Goal: Information Seeking & Learning: Learn about a topic

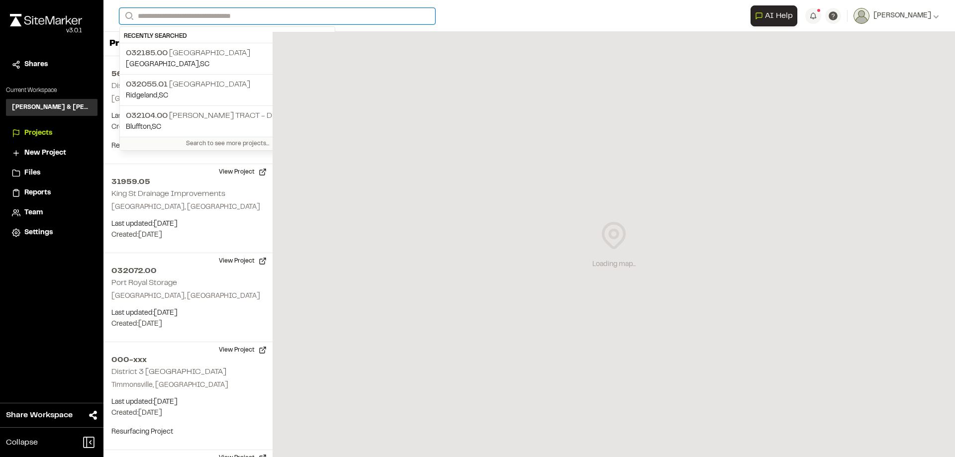
click at [284, 16] on input "Search" at bounding box center [277, 16] width 316 height 16
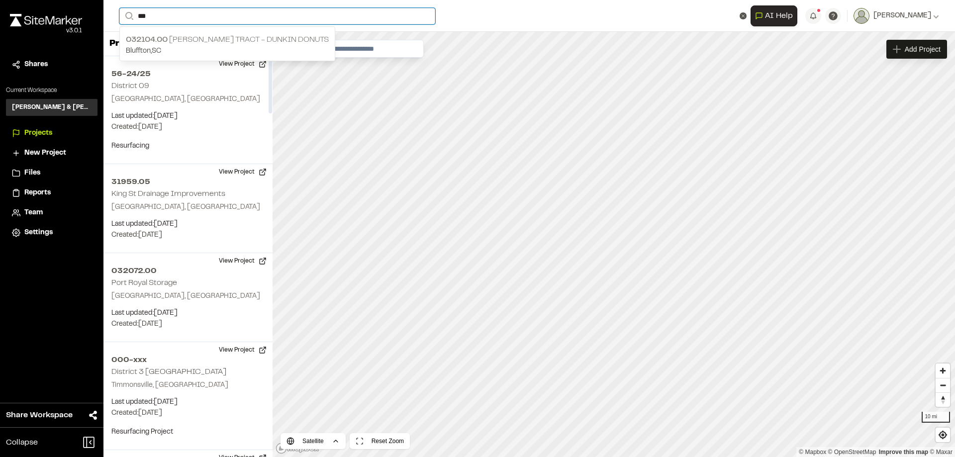
type input "***"
click at [207, 40] on p "032104.00 [PERSON_NAME] Tract - Dunkin Donuts" at bounding box center [227, 40] width 203 height 12
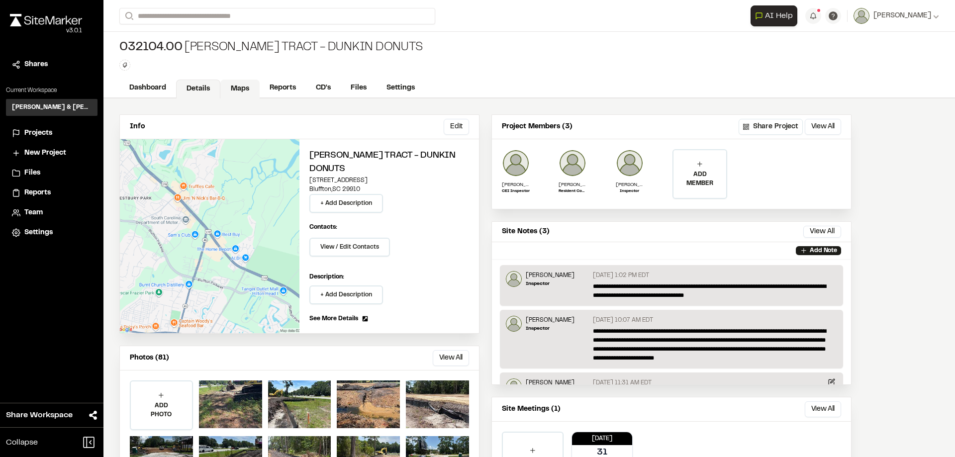
click at [243, 91] on link "Maps" at bounding box center [239, 89] width 39 height 19
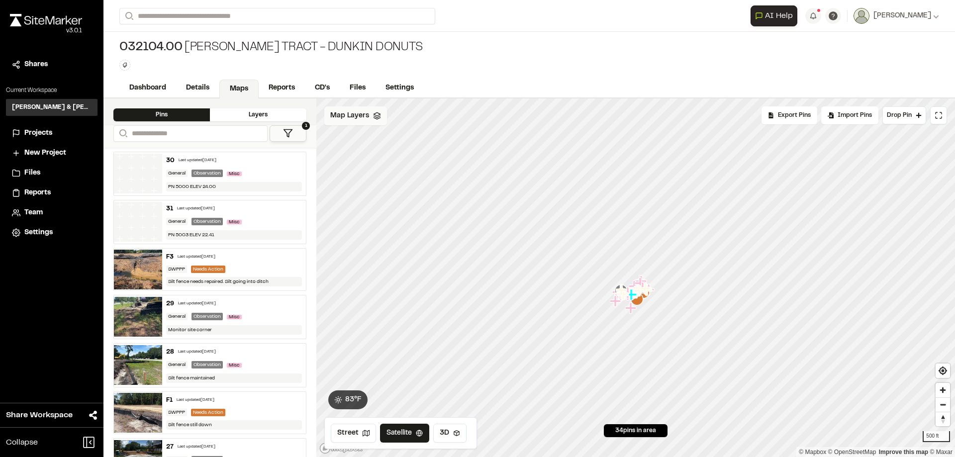
click at [367, 121] on span "Map Layers" at bounding box center [349, 115] width 39 height 11
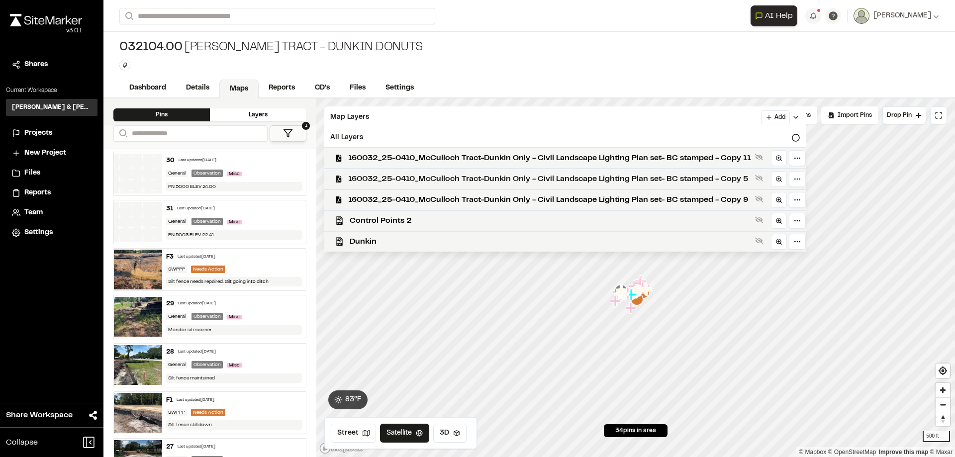
click at [595, 183] on span "160032_25-0410_McCulloch Tract-Dunkin Only - Civil Landscape Lighting Plan set-…" at bounding box center [549, 179] width 403 height 12
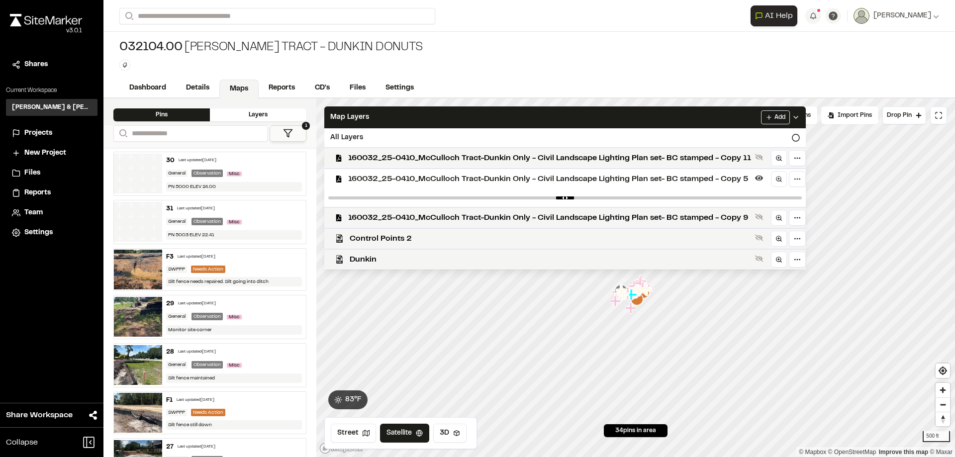
click at [568, 183] on span "160032_25-0410_McCulloch Tract-Dunkin Only - Civil Landscape Lighting Plan set-…" at bounding box center [549, 179] width 403 height 12
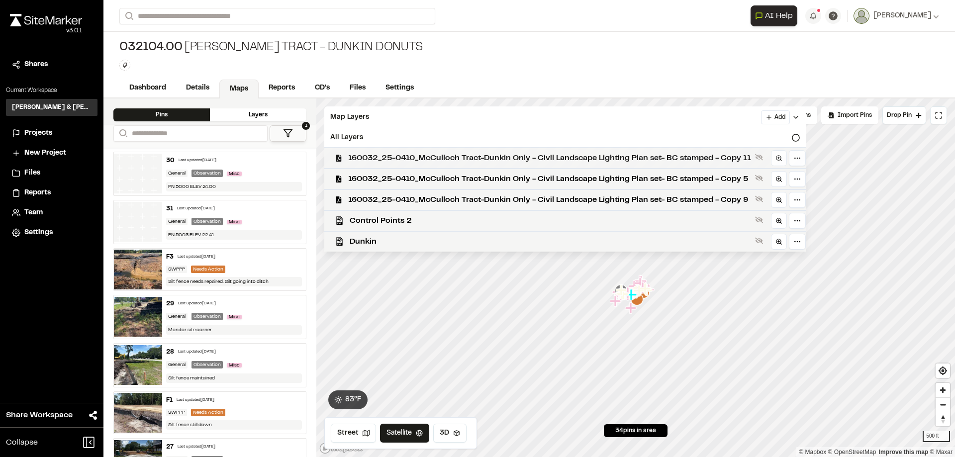
click at [587, 161] on span "160032_25-0410_McCulloch Tract-Dunkin Only - Civil Landscape Lighting Plan set-…" at bounding box center [549, 158] width 403 height 12
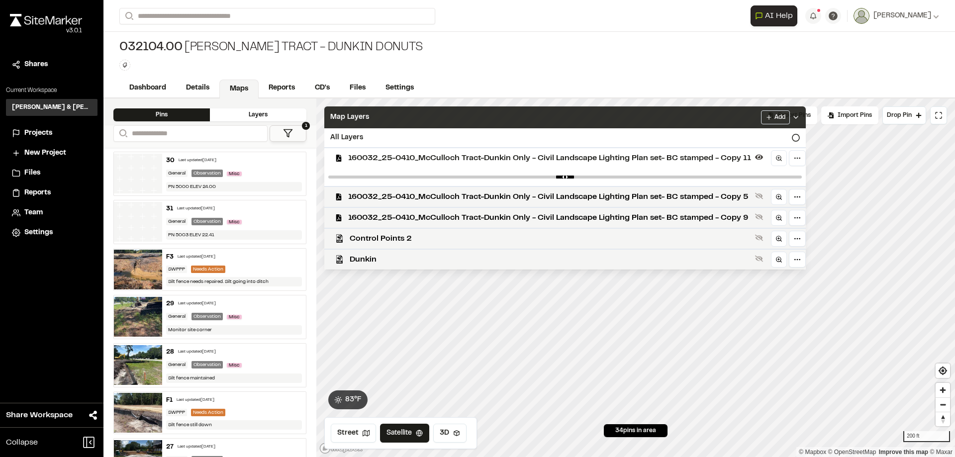
click at [711, 114] on div "Map Layers Add" at bounding box center [565, 117] width 482 height 22
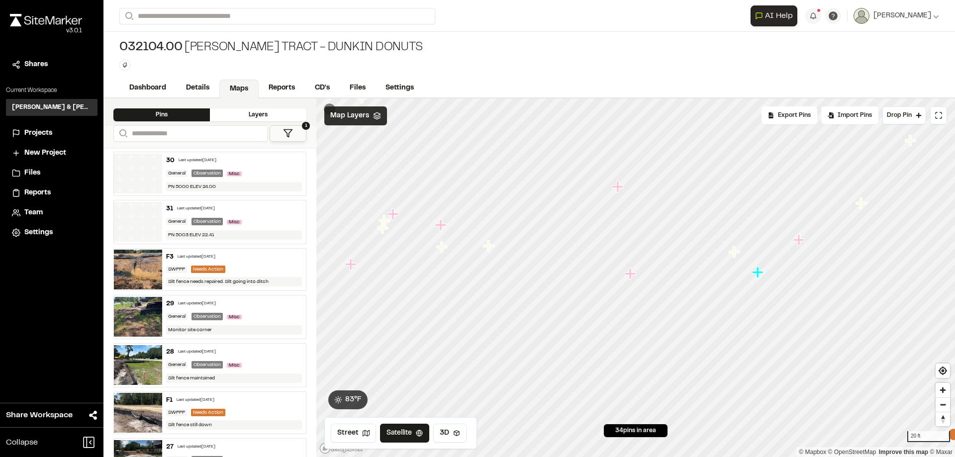
click at [379, 114] on polygon at bounding box center [377, 113] width 6 height 3
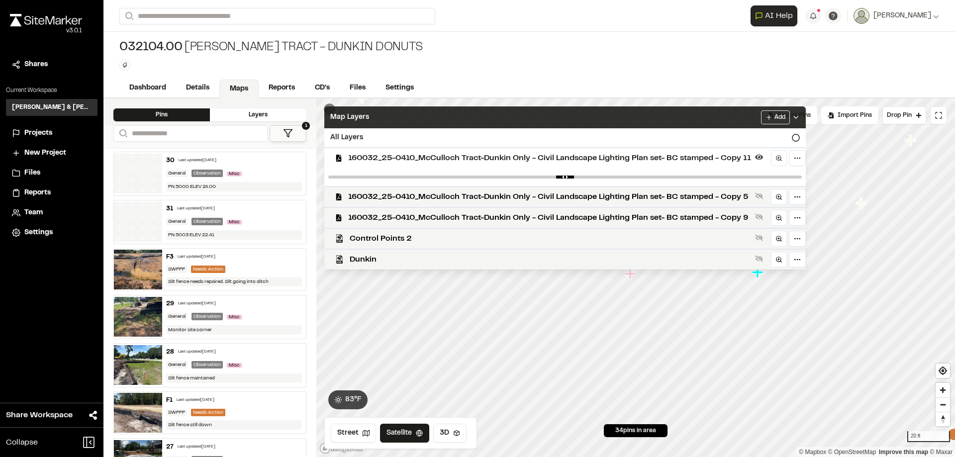
click at [619, 160] on span "160032_25-0410_McCulloch Tract-Dunkin Only - Civil Landscape Lighting Plan set-…" at bounding box center [549, 158] width 403 height 12
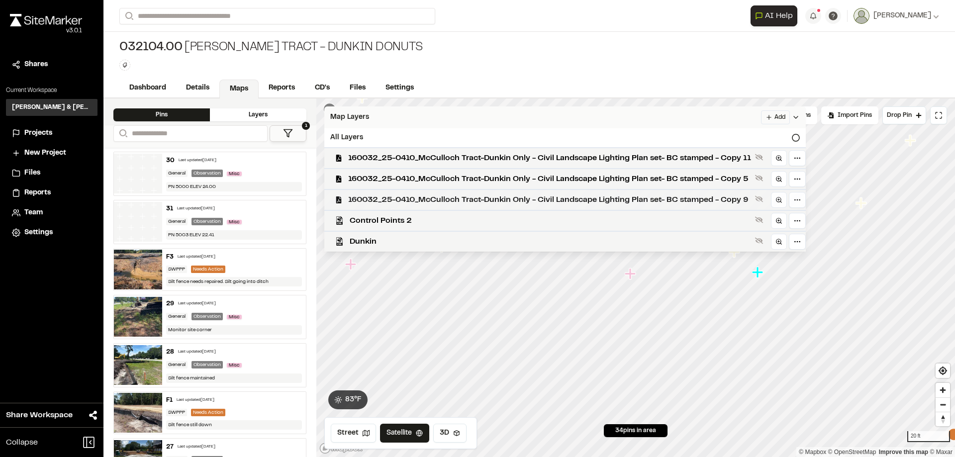
click at [607, 199] on span "160032_25-0410_McCulloch Tract-Dunkin Only - Civil Landscape Lighting Plan set-…" at bounding box center [549, 200] width 403 height 12
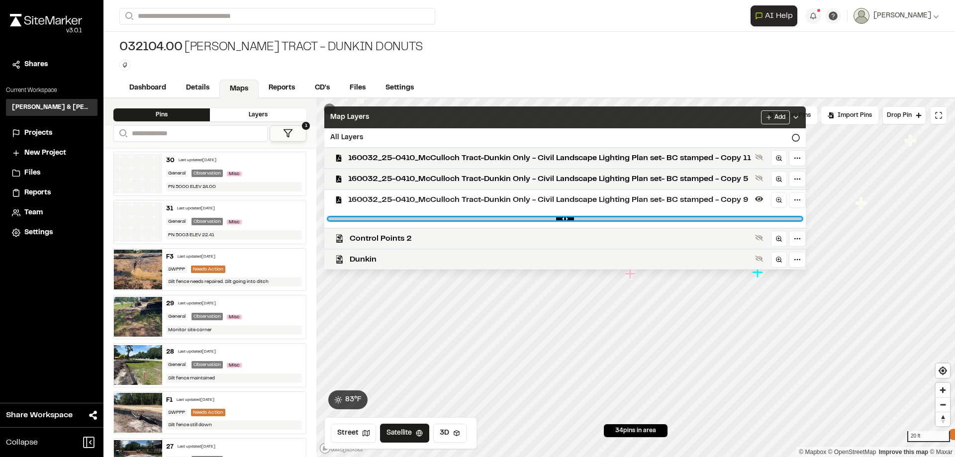
drag, startPoint x: 800, startPoint y: 218, endPoint x: 727, endPoint y: 217, distance: 72.7
type input "****"
click at [727, 217] on input "range" at bounding box center [565, 218] width 474 height 3
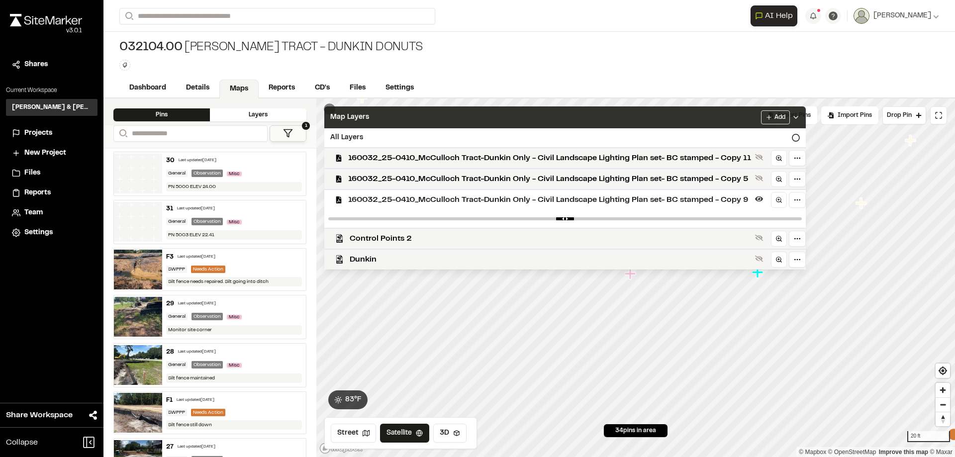
click at [611, 114] on div "Map Layers Add" at bounding box center [565, 117] width 482 height 22
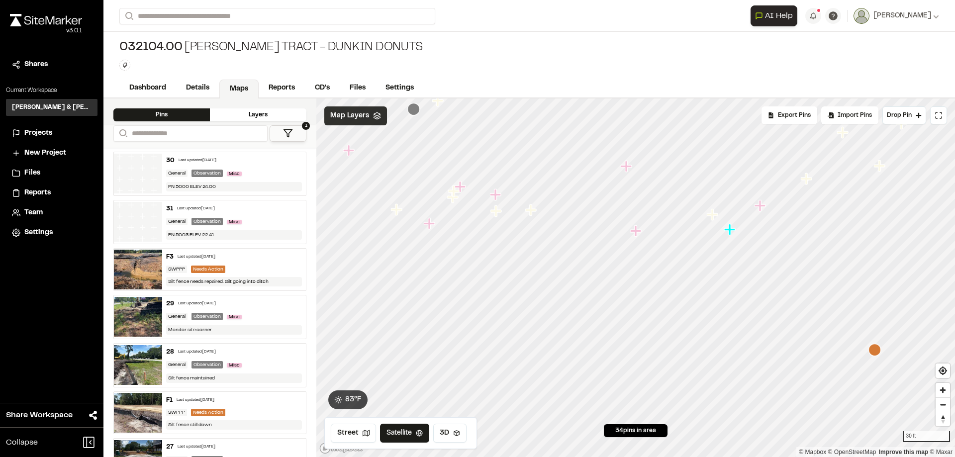
click at [382, 120] on div "Map Layers" at bounding box center [355, 115] width 63 height 19
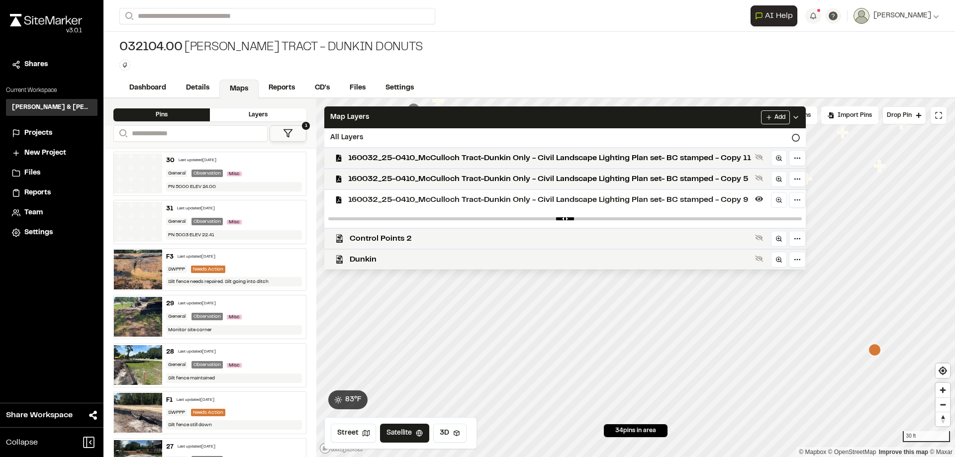
click at [536, 206] on div "160032_25-0410_McCulloch Tract-Dunkin Only - Civil Landscape Lighting Plan set-…" at bounding box center [561, 199] width 490 height 21
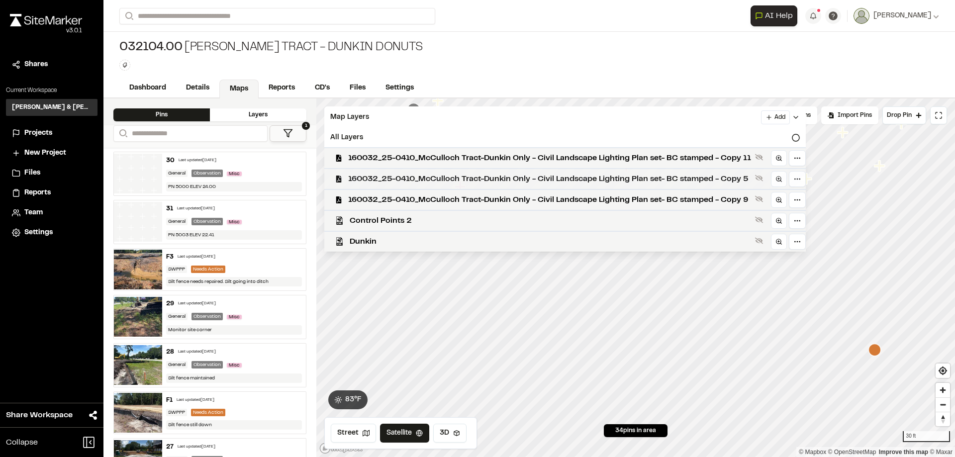
click at [553, 175] on span "160032_25-0410_McCulloch Tract-Dunkin Only - Civil Landscape Lighting Plan set-…" at bounding box center [549, 179] width 403 height 12
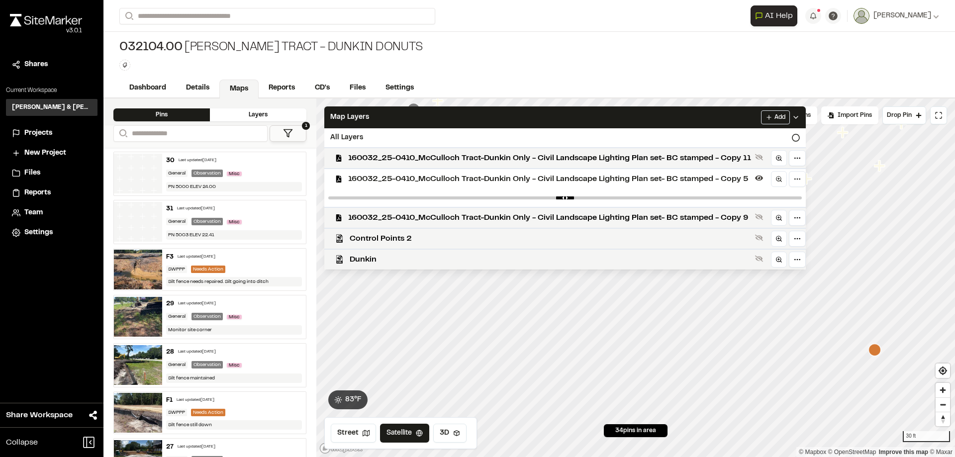
click at [560, 176] on span "160032_25-0410_McCulloch Tract-Dunkin Only - Civil Landscape Lighting Plan set-…" at bounding box center [549, 179] width 403 height 12
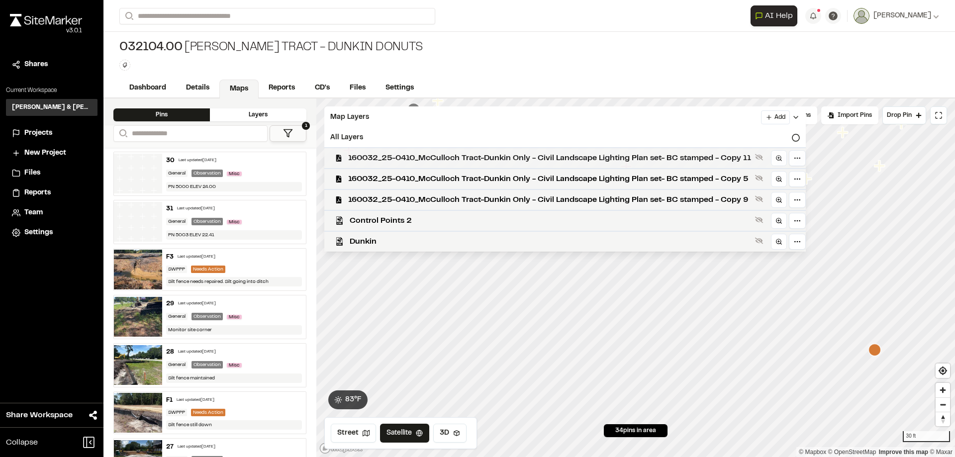
click at [562, 158] on span "160032_25-0410_McCulloch Tract-Dunkin Only - Civil Landscape Lighting Plan set-…" at bounding box center [549, 158] width 403 height 12
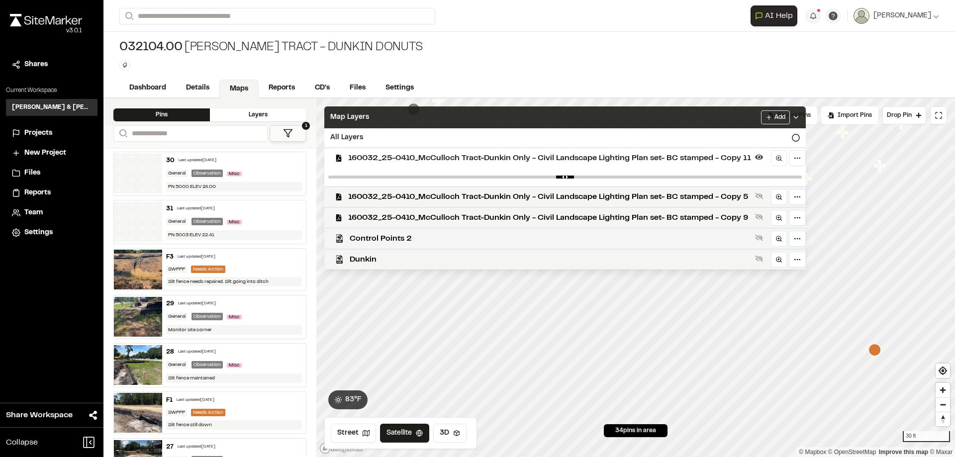
click at [512, 111] on div "Map Layers Add" at bounding box center [565, 117] width 482 height 22
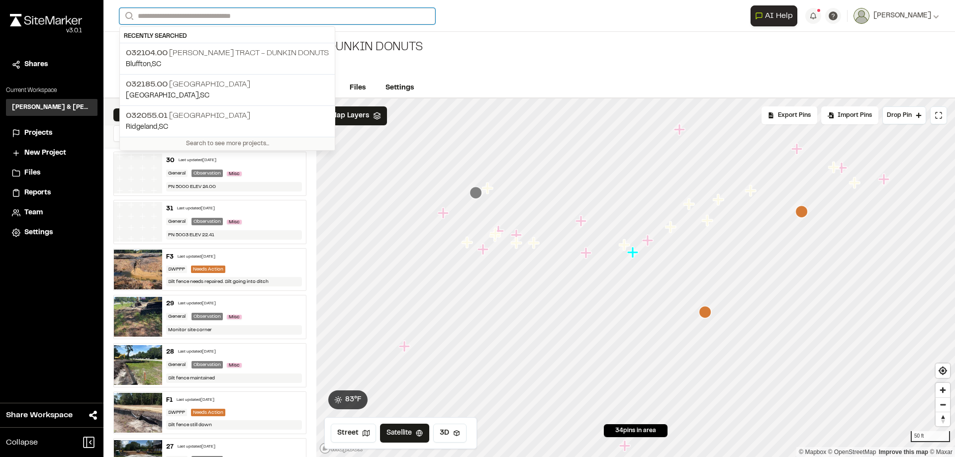
click at [226, 14] on input "Search" at bounding box center [277, 16] width 316 height 16
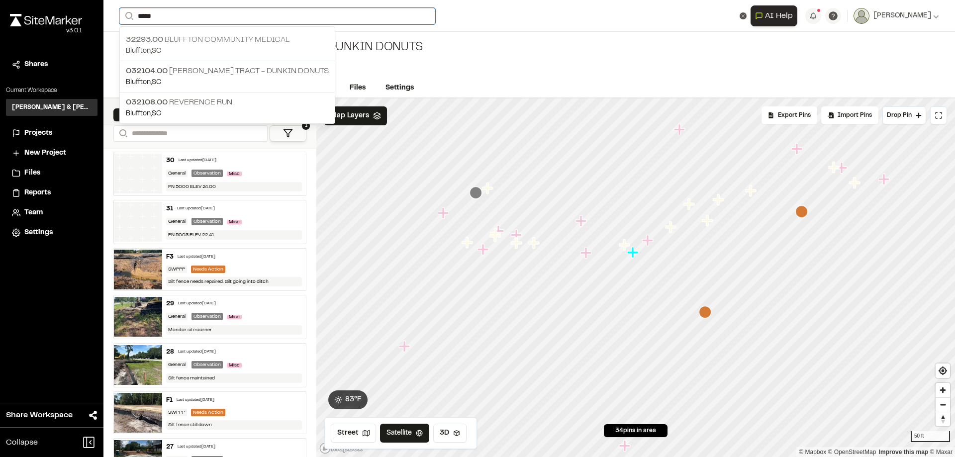
type input "*****"
click at [237, 43] on p "32293.00 [GEOGRAPHIC_DATA]" at bounding box center [227, 40] width 203 height 12
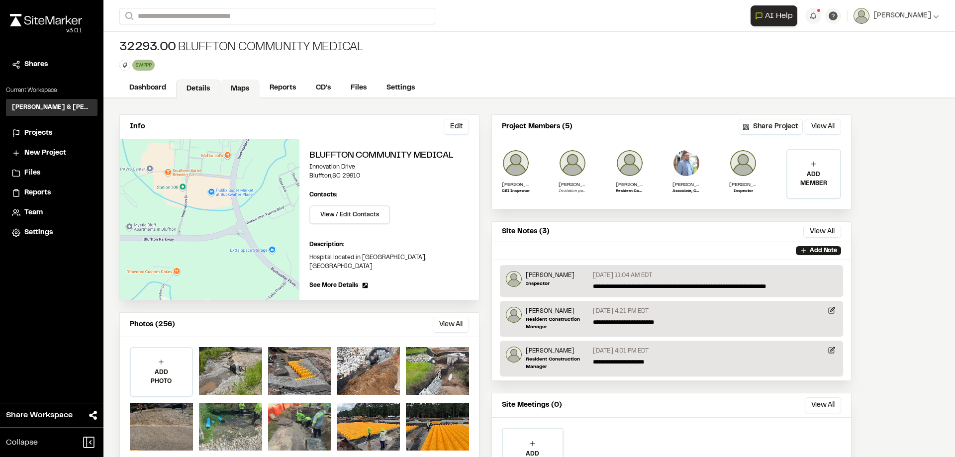
click at [241, 93] on link "Maps" at bounding box center [239, 89] width 39 height 19
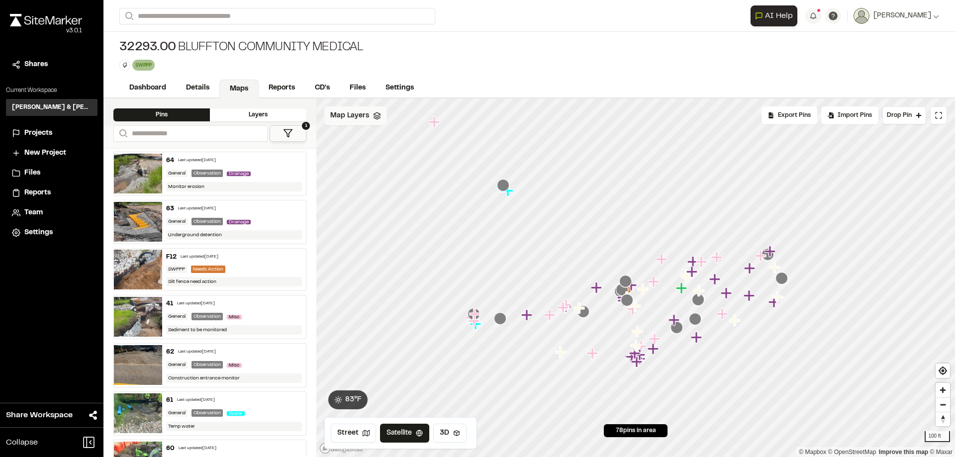
click at [353, 118] on span "Map Layers" at bounding box center [349, 115] width 39 height 11
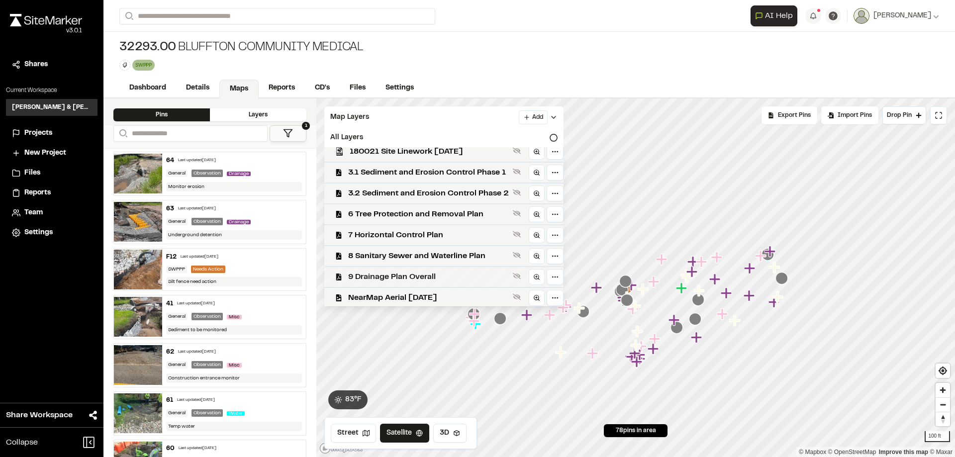
scroll to position [8, 0]
click at [438, 257] on span "8 Sanitary Sewer and Waterline Plan" at bounding box center [428, 255] width 161 height 12
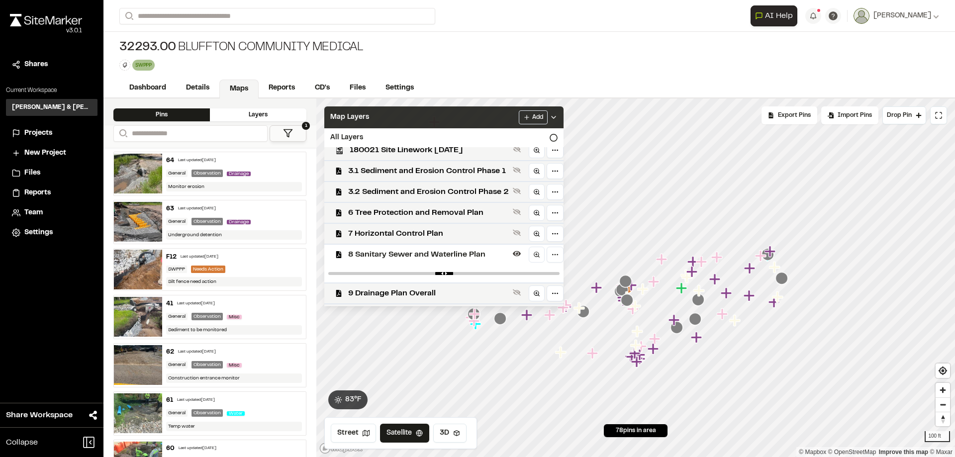
click at [485, 114] on div "Map Layers Add" at bounding box center [443, 117] width 239 height 22
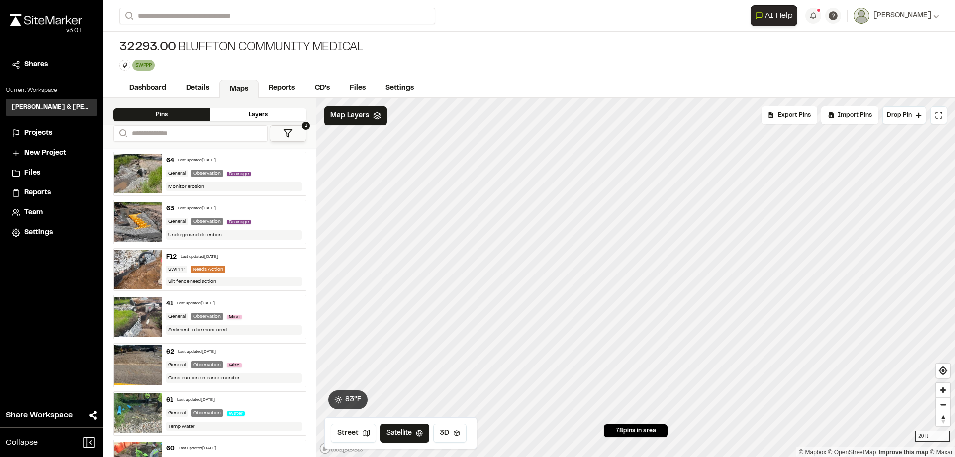
click at [542, 62] on div "**********" at bounding box center [529, 228] width 852 height 457
click at [548, 97] on div "**********" at bounding box center [529, 228] width 852 height 457
click at [441, 255] on icon "Map marker" at bounding box center [442, 253] width 11 height 11
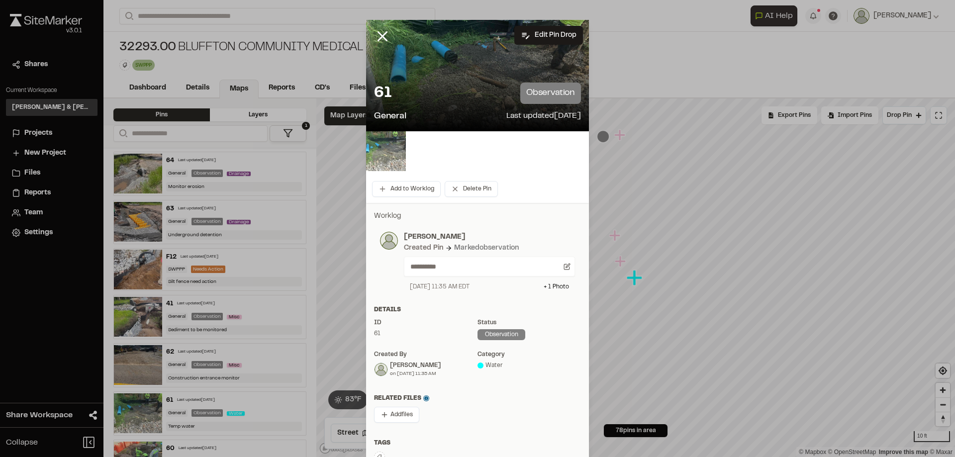
click at [389, 140] on img at bounding box center [386, 151] width 40 height 40
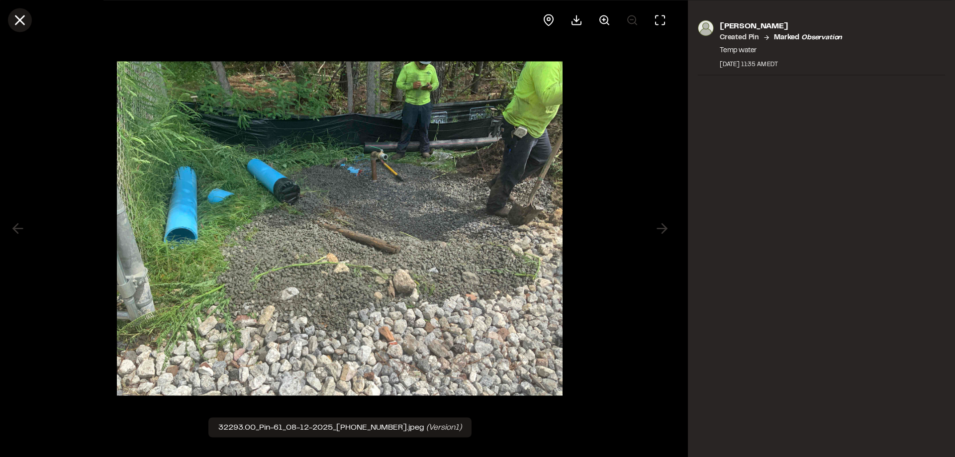
click at [20, 18] on icon at bounding box center [19, 19] width 17 height 17
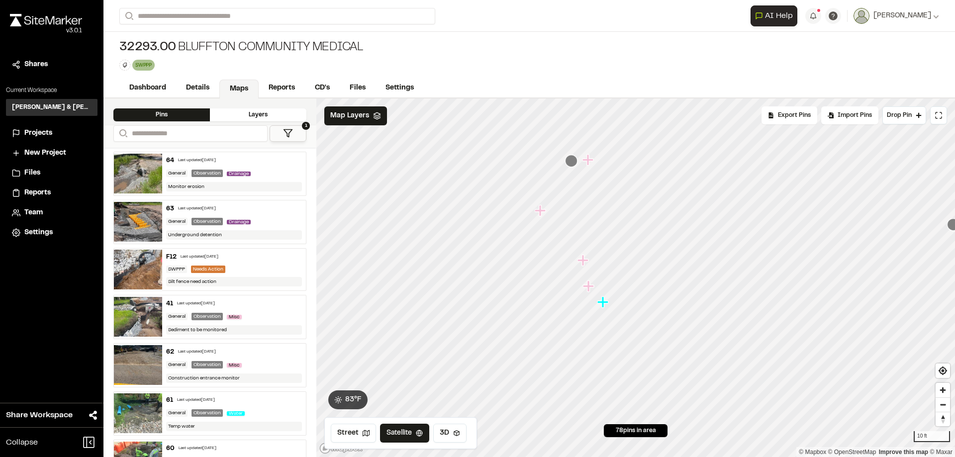
click at [604, 301] on icon "Map marker" at bounding box center [602, 302] width 11 height 11
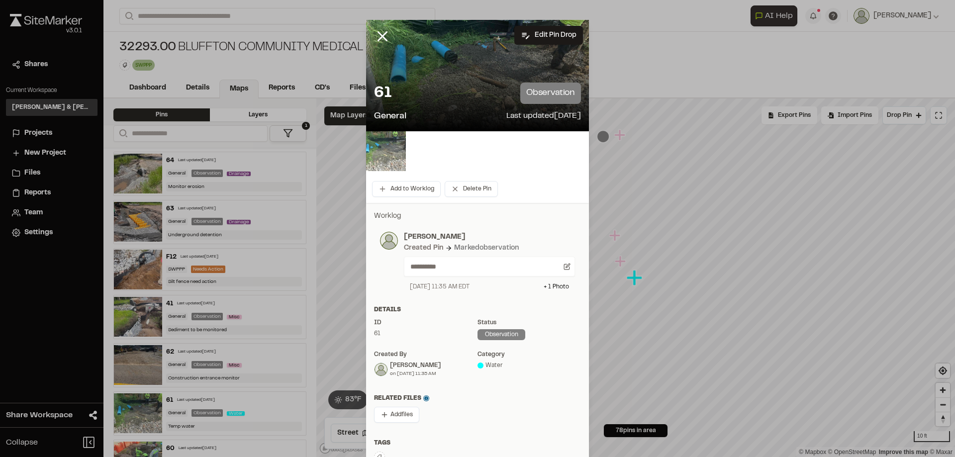
click at [379, 149] on img at bounding box center [386, 151] width 40 height 40
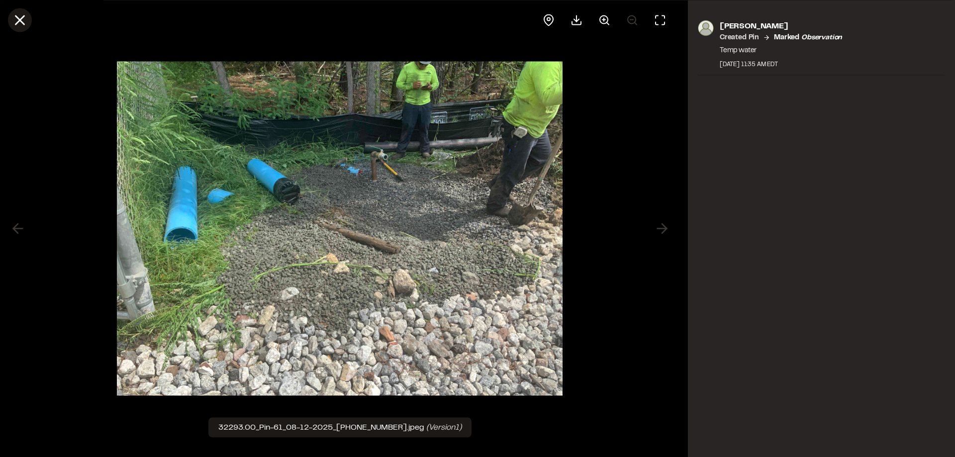
click at [25, 23] on icon at bounding box center [19, 19] width 17 height 17
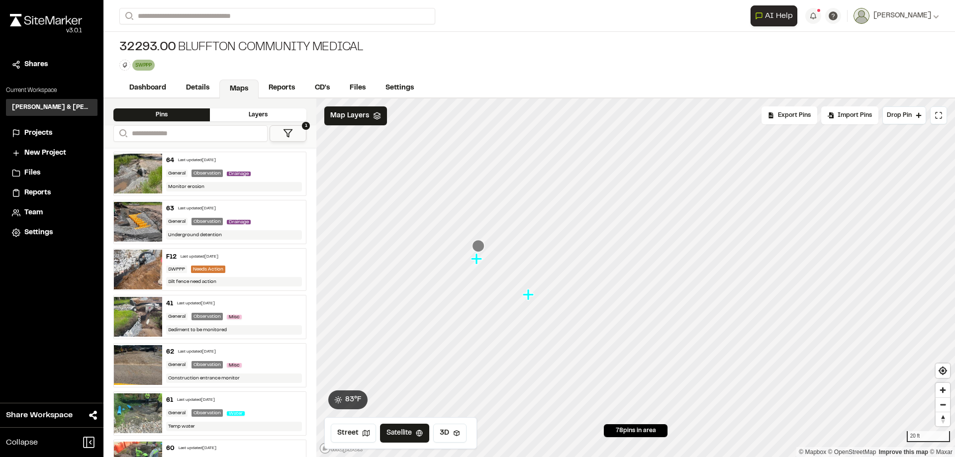
click at [476, 259] on icon "Map marker" at bounding box center [476, 258] width 11 height 11
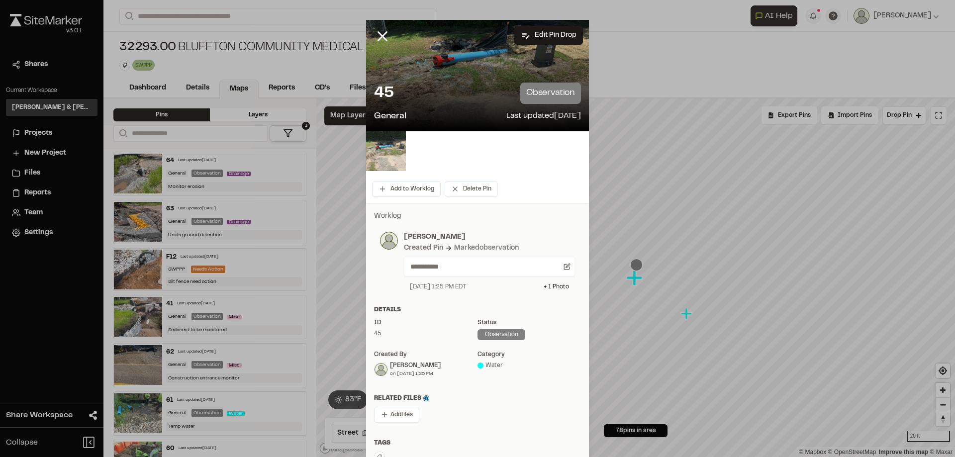
click at [379, 148] on img at bounding box center [386, 151] width 40 height 40
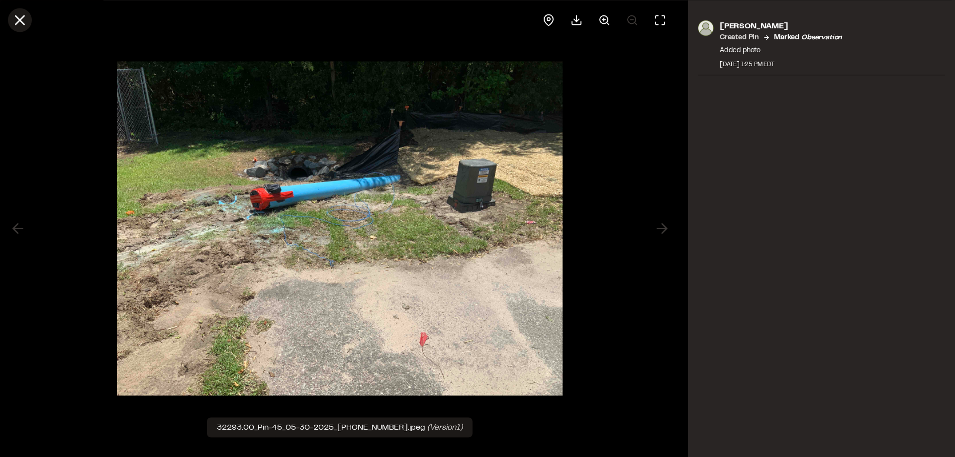
click at [17, 22] on line at bounding box center [20, 20] width 8 height 8
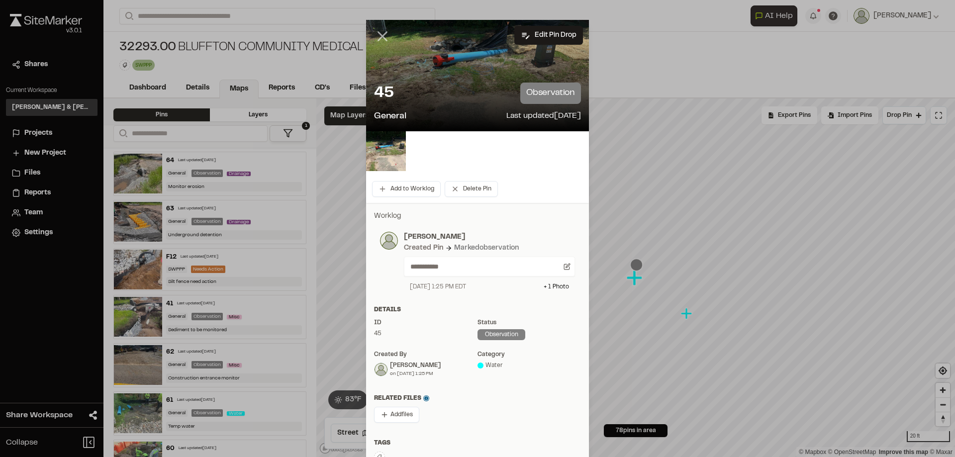
click at [375, 39] on icon at bounding box center [382, 36] width 17 height 17
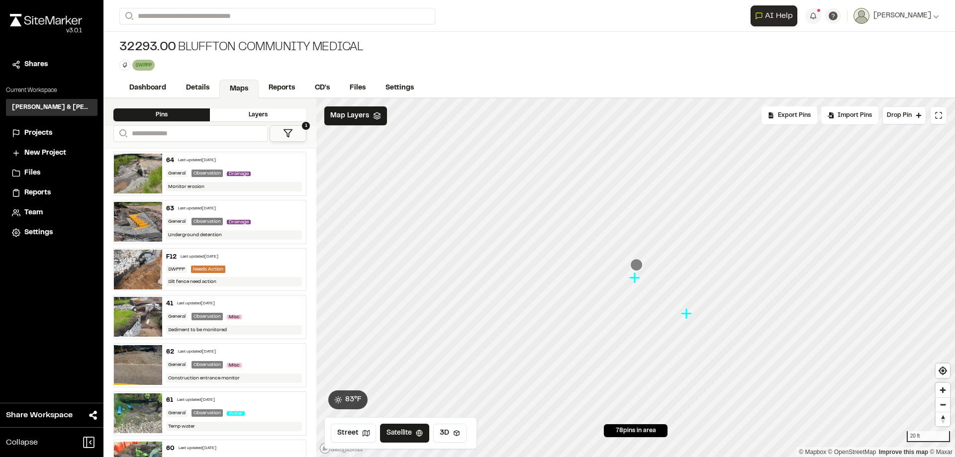
click at [686, 315] on icon "Map marker" at bounding box center [686, 313] width 11 height 11
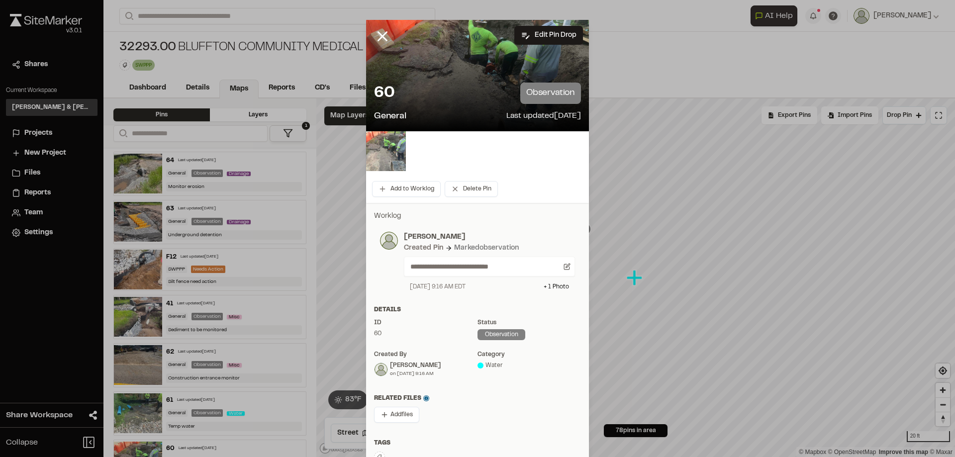
click at [372, 148] on img at bounding box center [386, 151] width 40 height 40
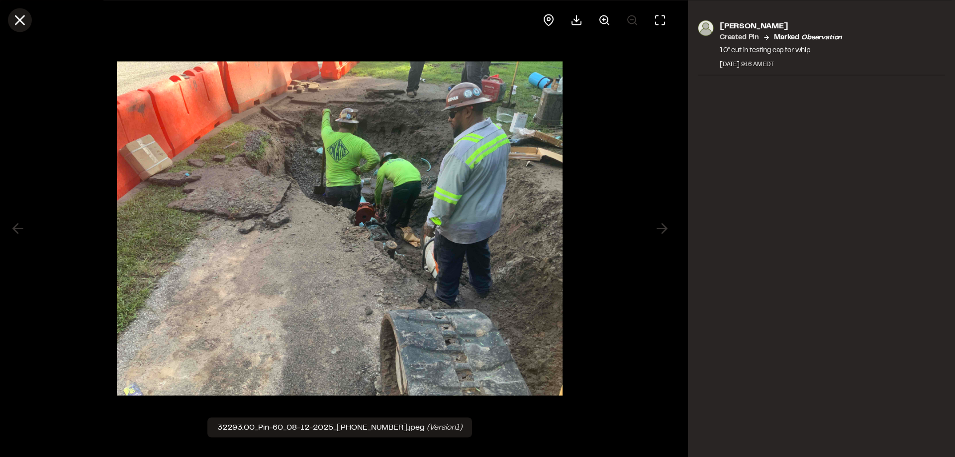
click at [19, 24] on icon at bounding box center [19, 19] width 17 height 17
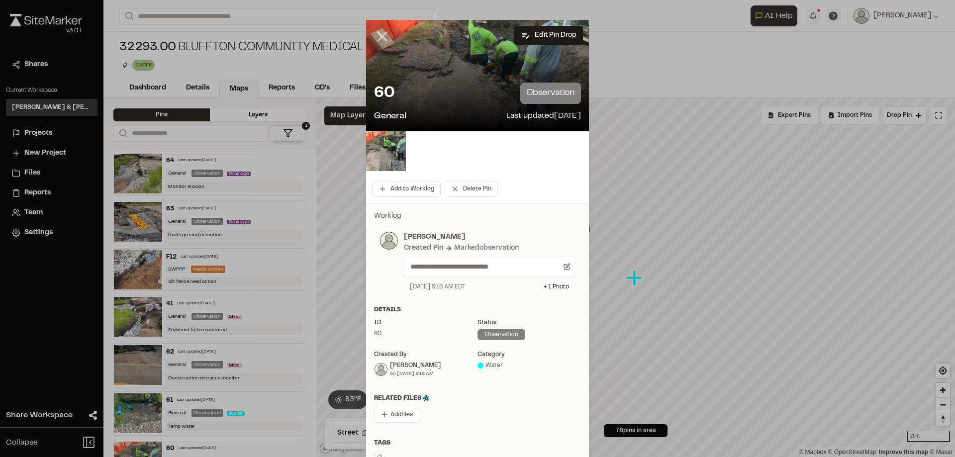
click at [377, 36] on icon at bounding box center [382, 36] width 17 height 17
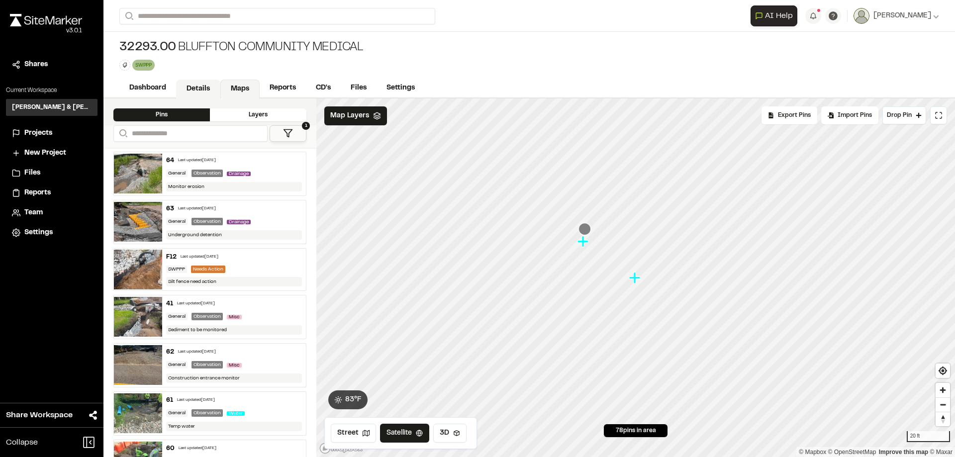
click at [201, 91] on link "Details" at bounding box center [198, 89] width 44 height 19
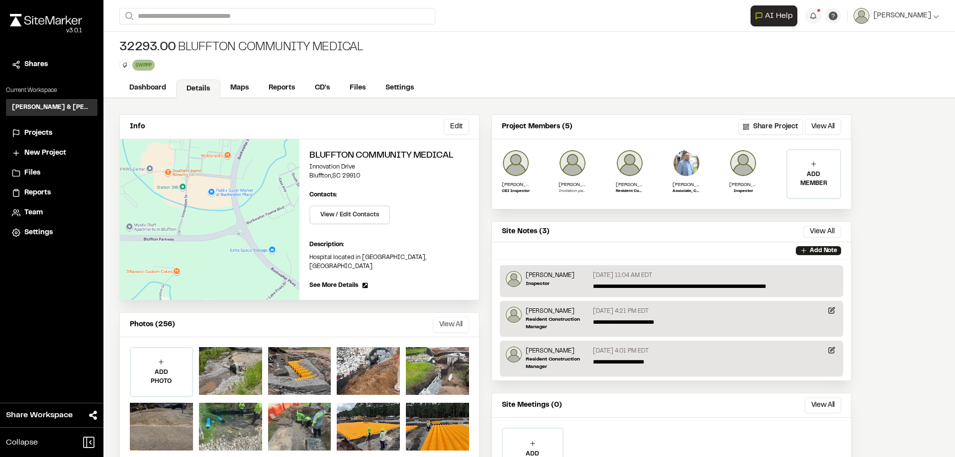
click at [452, 321] on button "View All" at bounding box center [451, 325] width 36 height 16
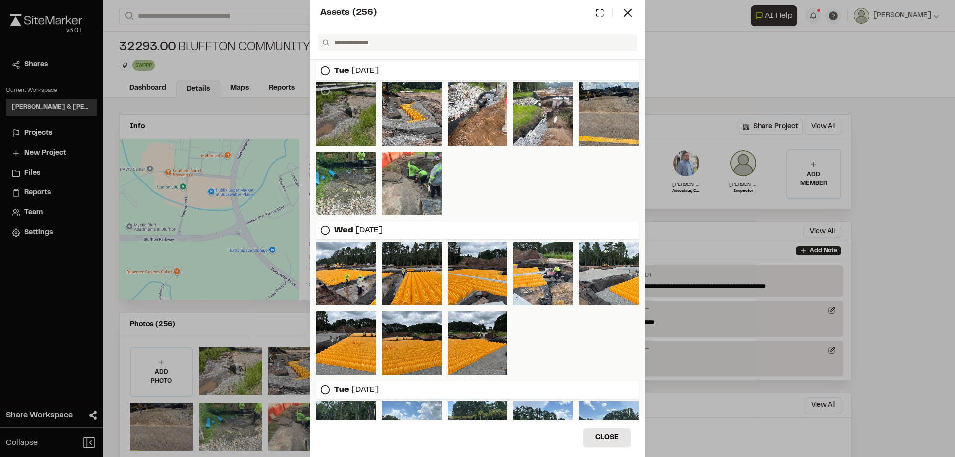
click at [343, 114] on div at bounding box center [346, 114] width 60 height 64
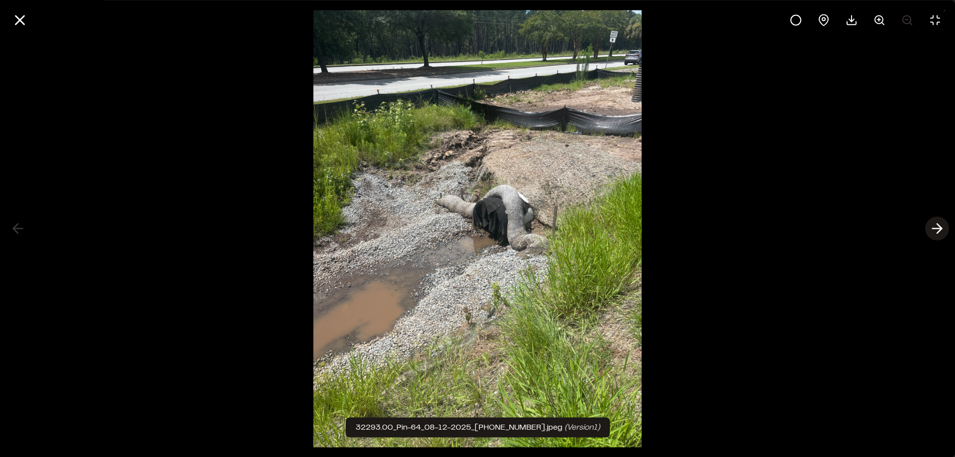
click at [932, 227] on icon at bounding box center [937, 228] width 16 height 17
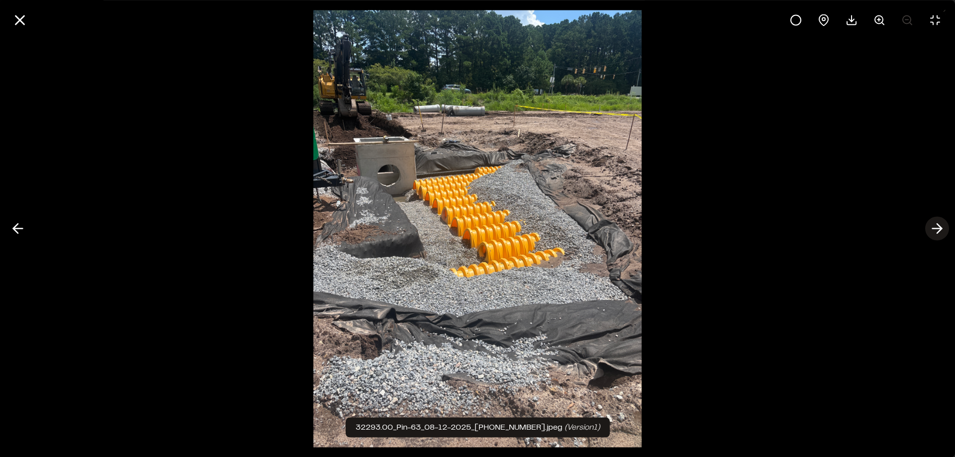
click at [932, 227] on icon at bounding box center [937, 228] width 16 height 17
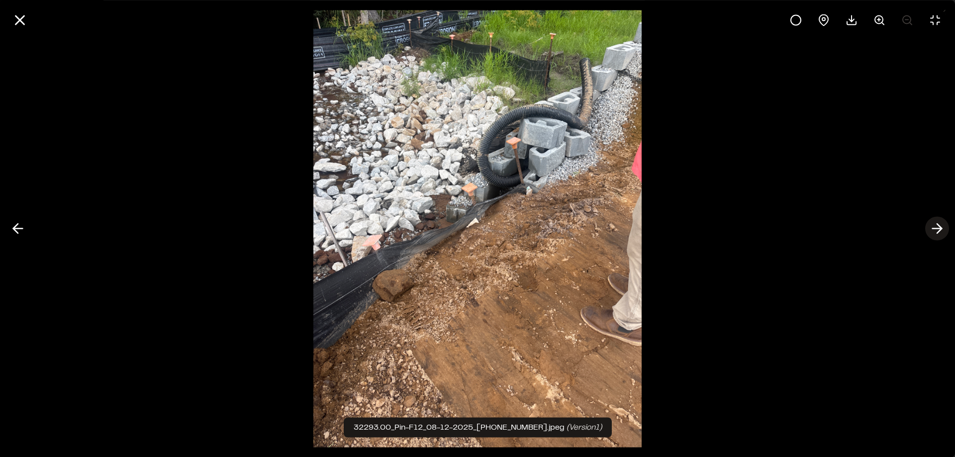
click at [932, 229] on icon at bounding box center [937, 228] width 16 height 17
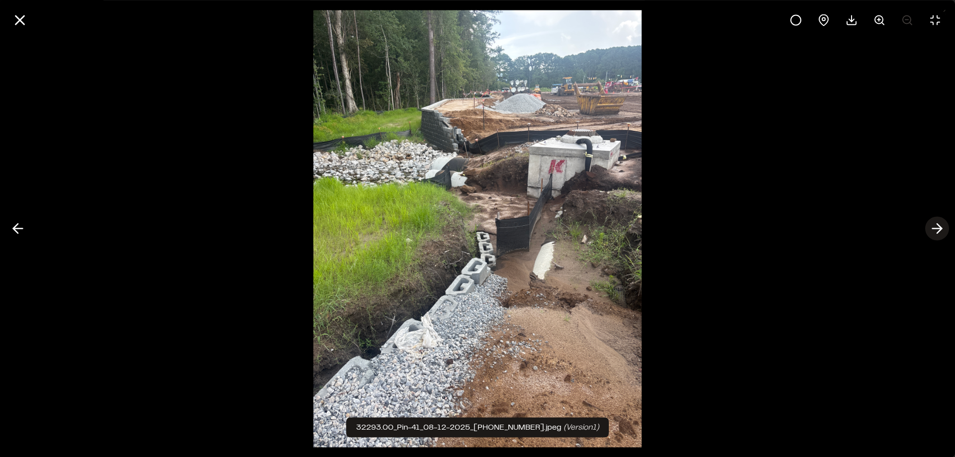
click at [934, 234] on icon at bounding box center [937, 228] width 16 height 17
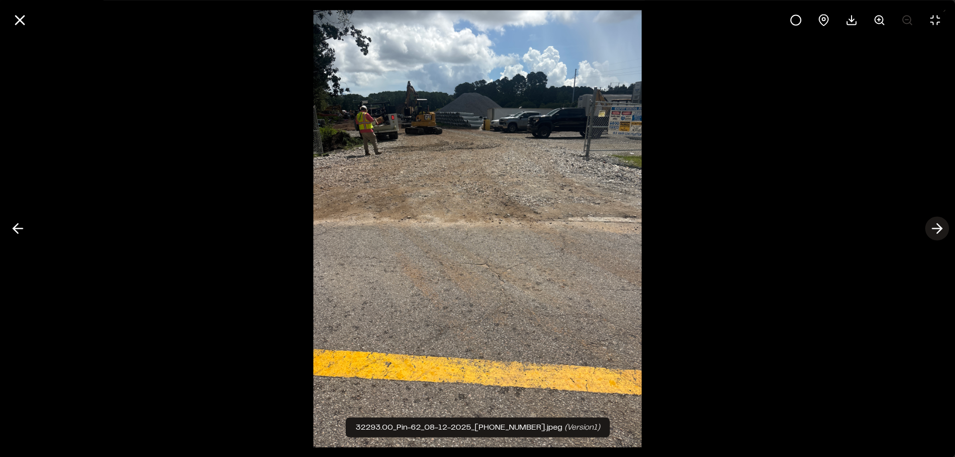
click at [941, 229] on polyline at bounding box center [939, 228] width 4 height 9
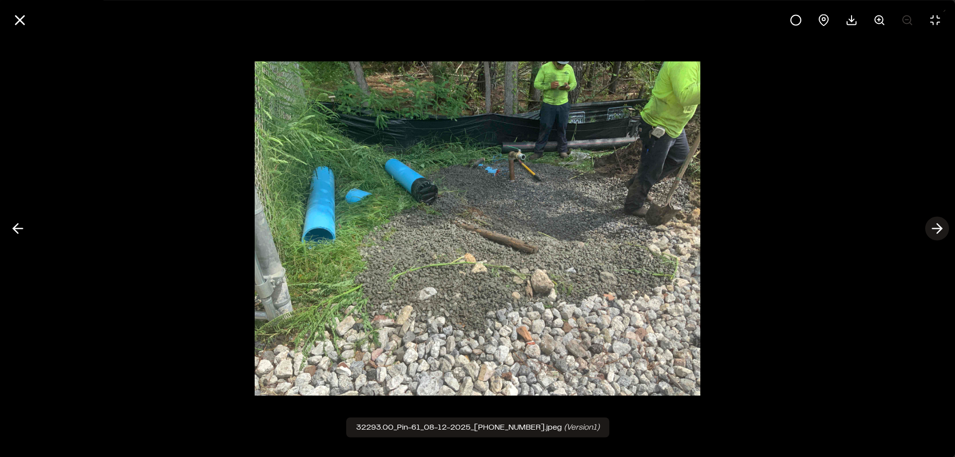
click at [941, 229] on polyline at bounding box center [939, 228] width 4 height 9
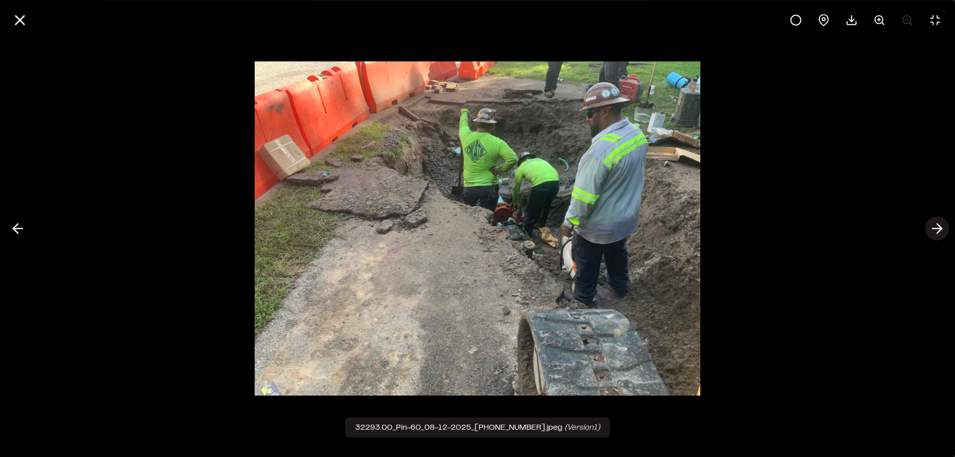
click at [941, 229] on polyline at bounding box center [939, 228] width 4 height 9
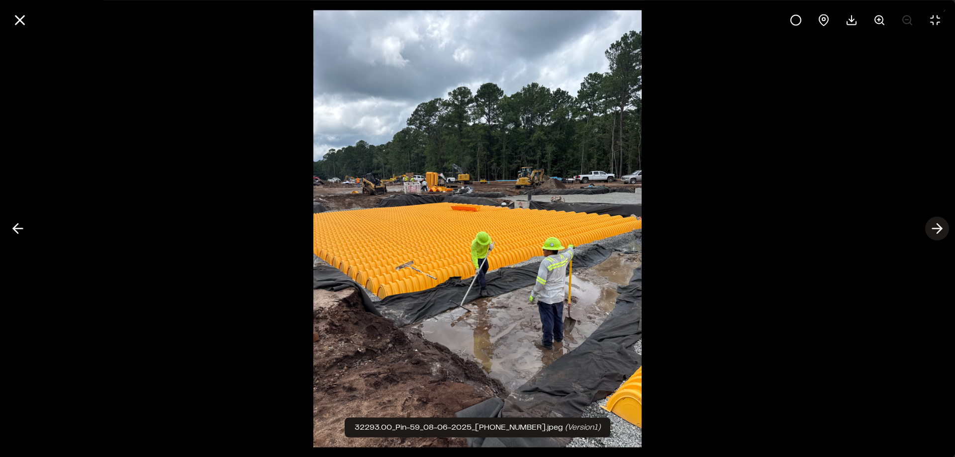
click at [940, 229] on line at bounding box center [937, 229] width 9 height 0
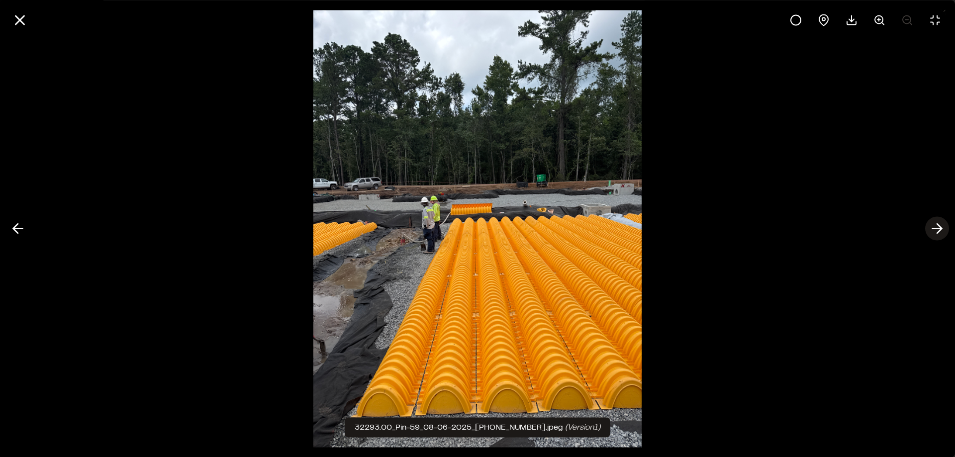
click at [940, 229] on line at bounding box center [937, 229] width 9 height 0
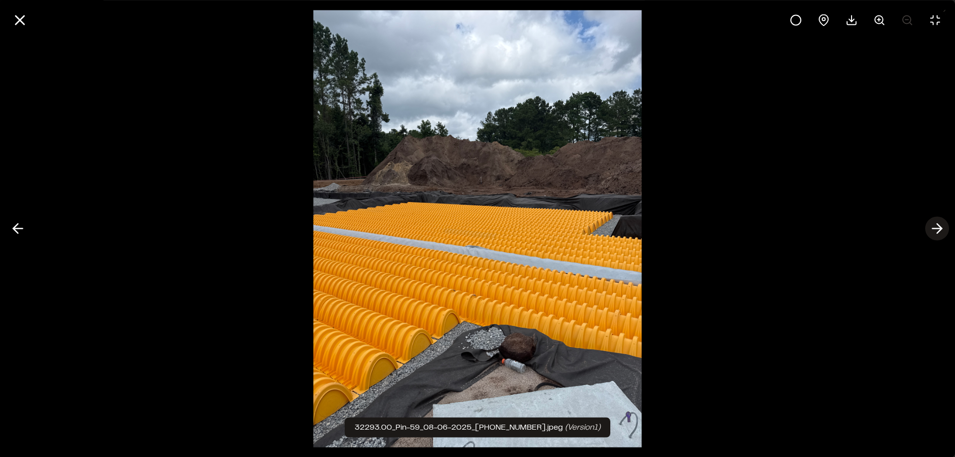
click at [940, 229] on line at bounding box center [937, 229] width 9 height 0
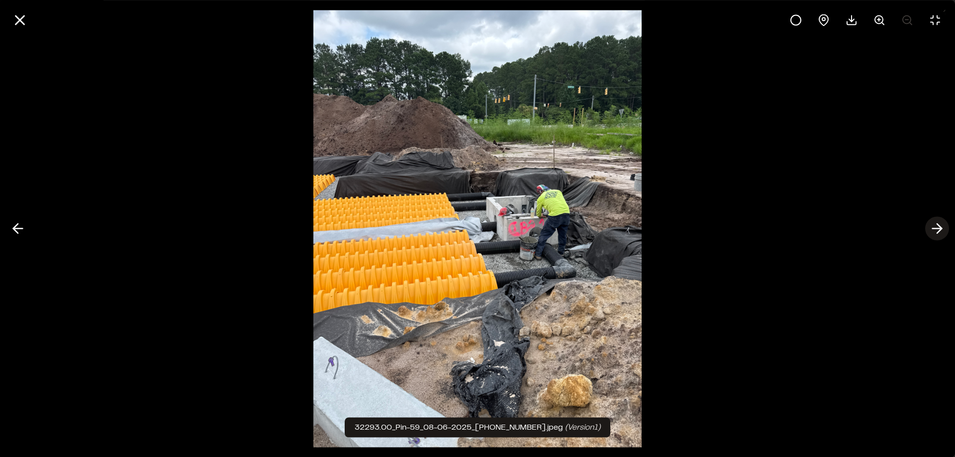
click at [938, 230] on icon at bounding box center [937, 228] width 16 height 17
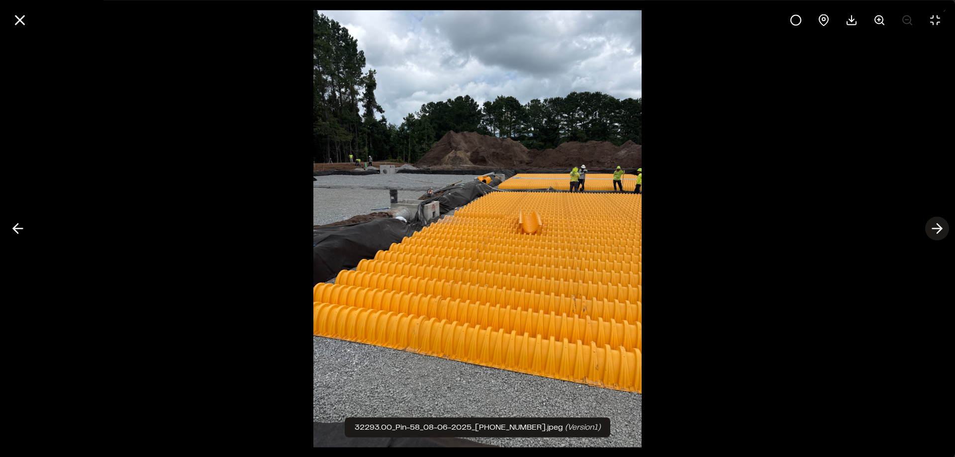
click at [942, 227] on icon at bounding box center [937, 228] width 16 height 17
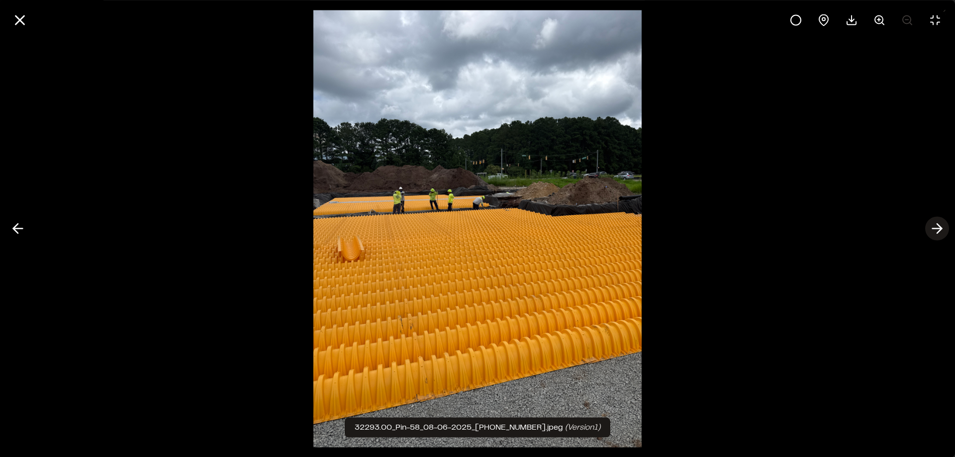
click at [939, 229] on line at bounding box center [937, 229] width 9 height 0
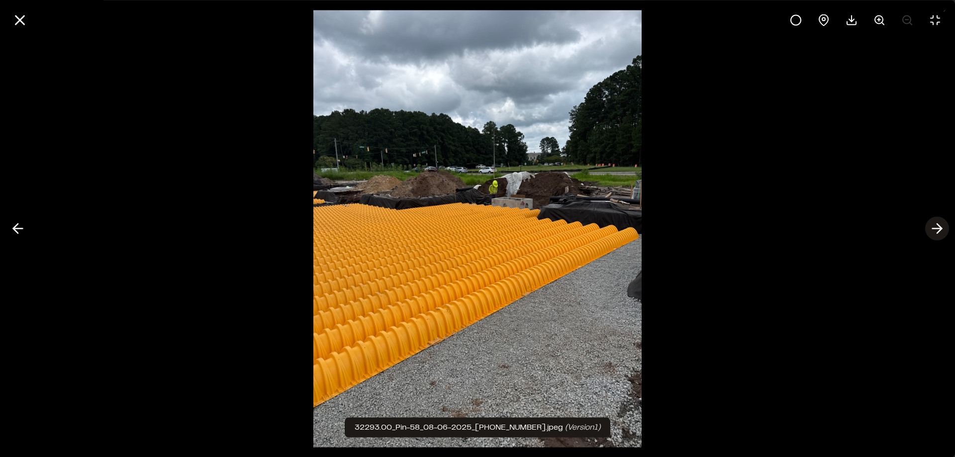
click at [939, 229] on line at bounding box center [937, 229] width 9 height 0
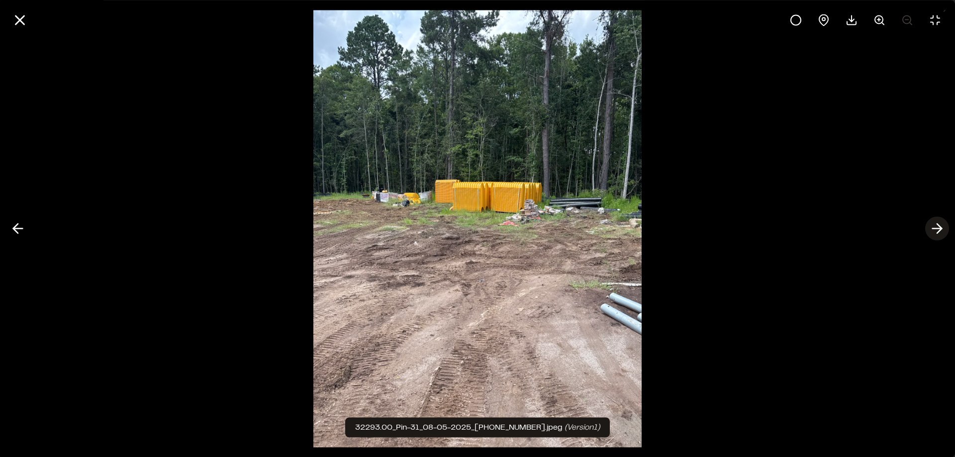
click at [939, 229] on line at bounding box center [937, 229] width 9 height 0
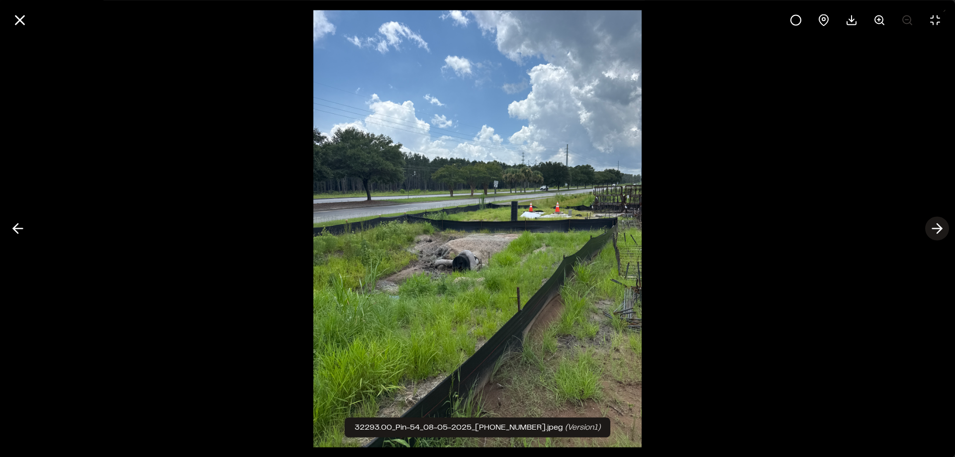
click at [939, 229] on line at bounding box center [937, 229] width 9 height 0
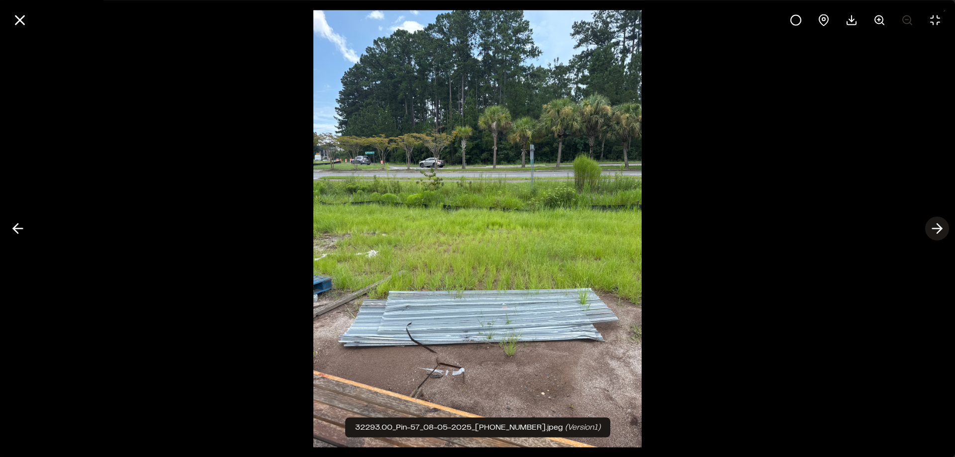
click at [939, 229] on line at bounding box center [937, 229] width 9 height 0
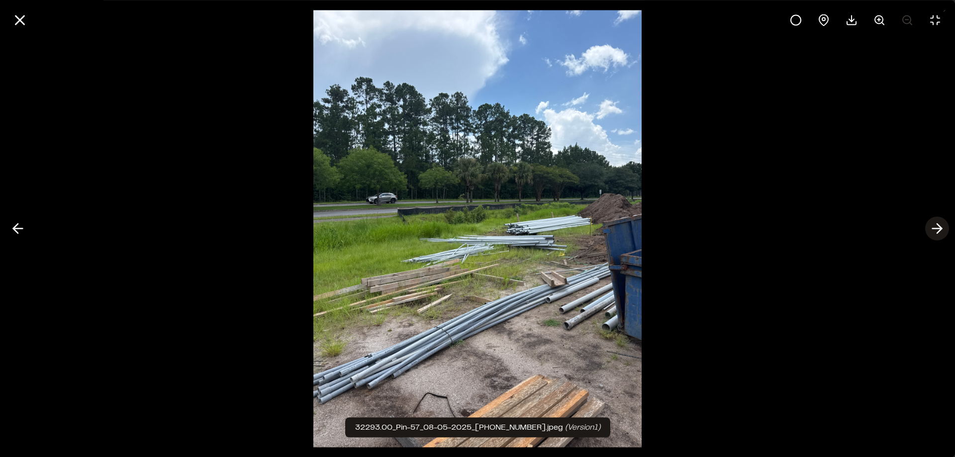
click at [939, 229] on line at bounding box center [937, 229] width 9 height 0
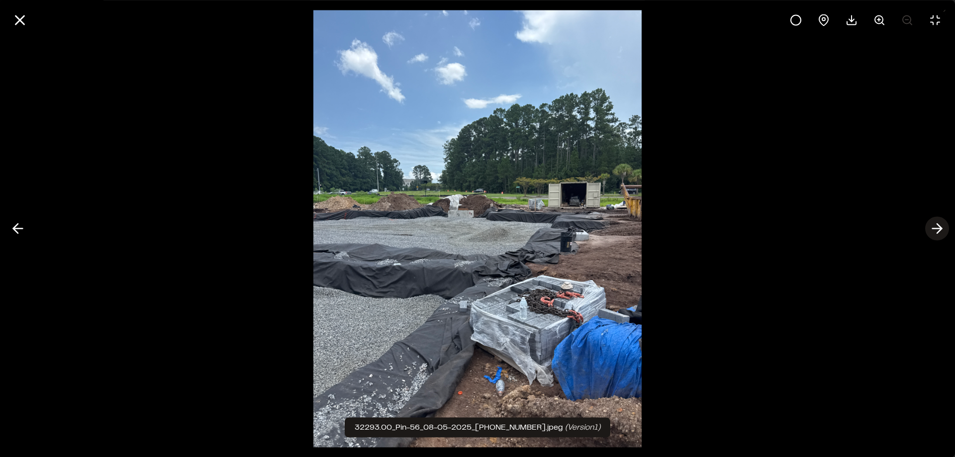
click at [939, 229] on line at bounding box center [937, 229] width 9 height 0
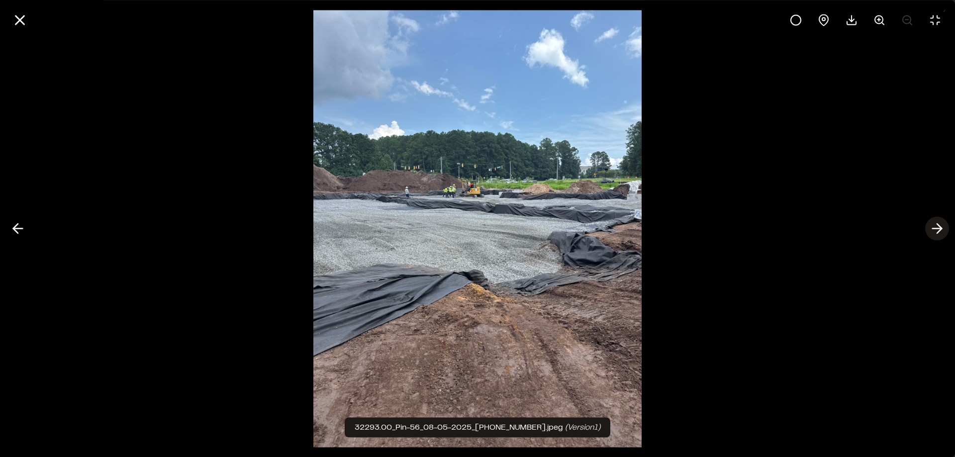
click at [939, 229] on line at bounding box center [937, 229] width 9 height 0
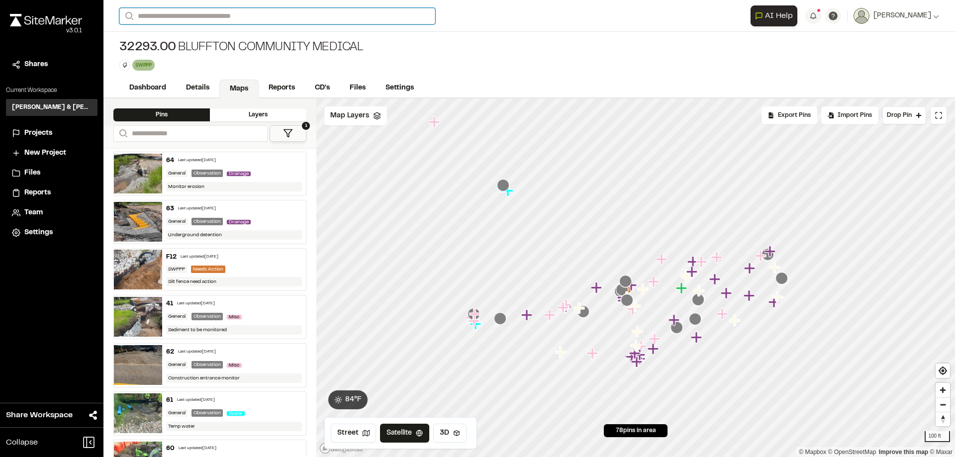
click at [221, 17] on input "Search" at bounding box center [277, 16] width 316 height 16
type input "***"
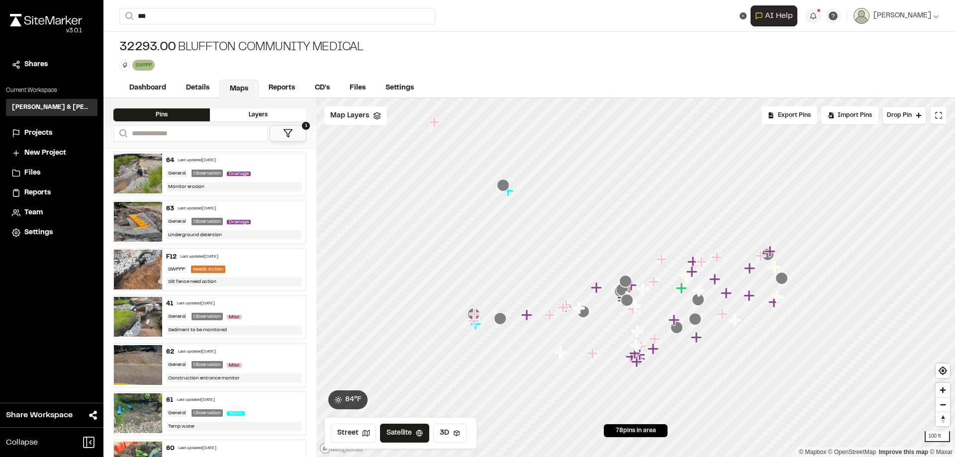
click at [220, 34] on p "032261.02 Dolphin watch" at bounding box center [199, 40] width 146 height 12
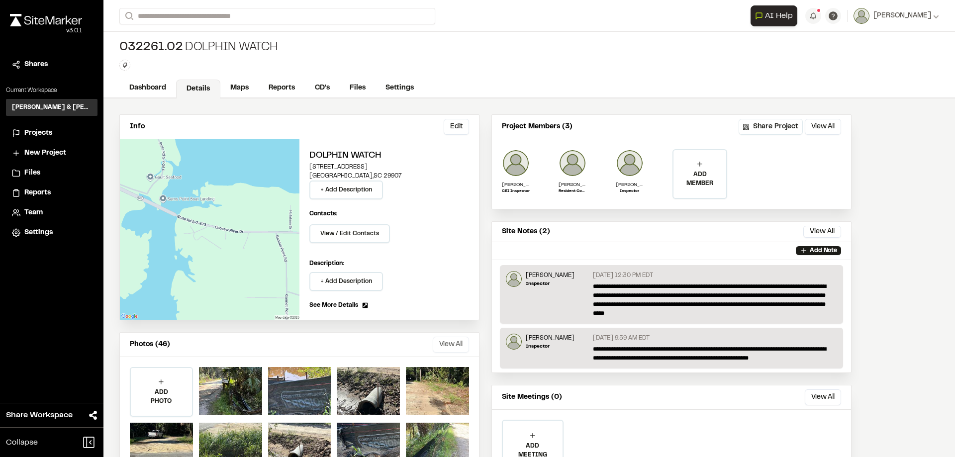
click at [442, 343] on button "View All" at bounding box center [451, 345] width 36 height 16
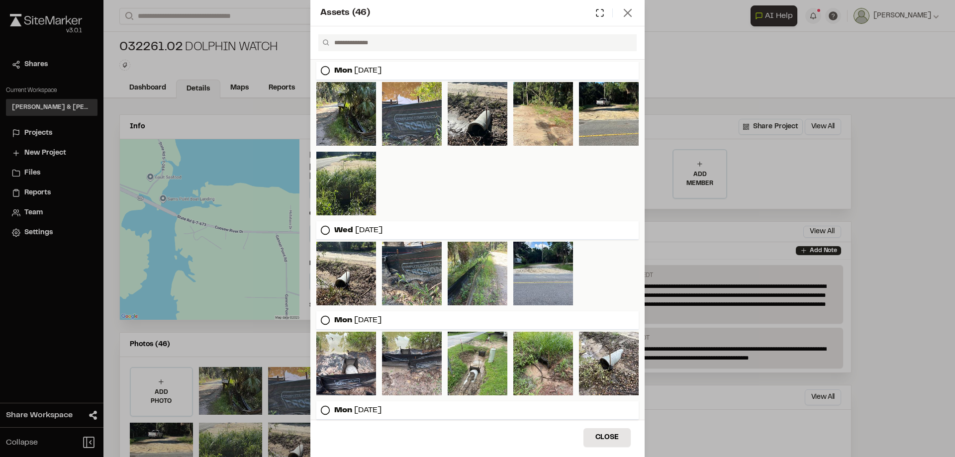
click at [627, 17] on icon at bounding box center [628, 13] width 14 height 14
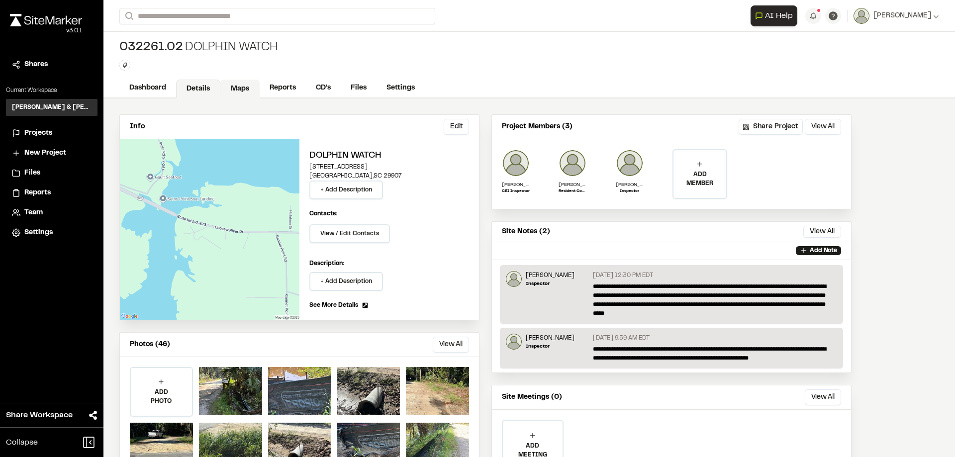
click at [236, 91] on link "Maps" at bounding box center [239, 89] width 39 height 19
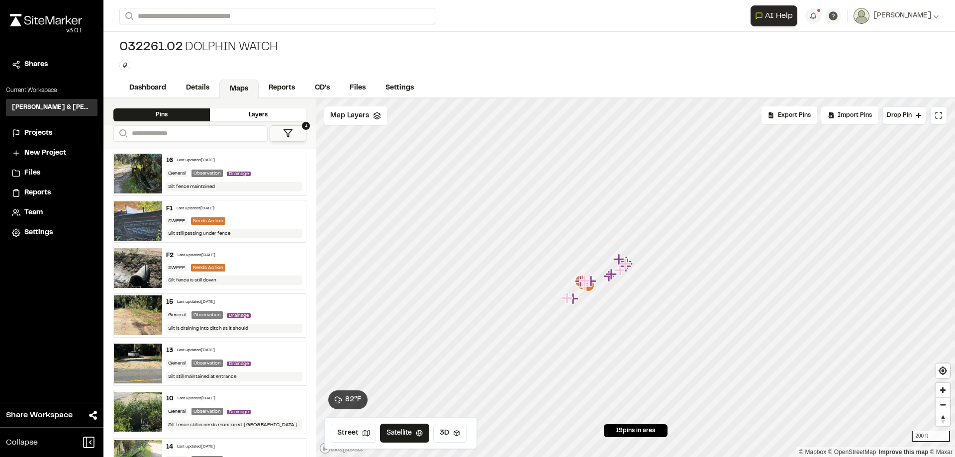
click at [291, 134] on icon at bounding box center [288, 133] width 10 height 10
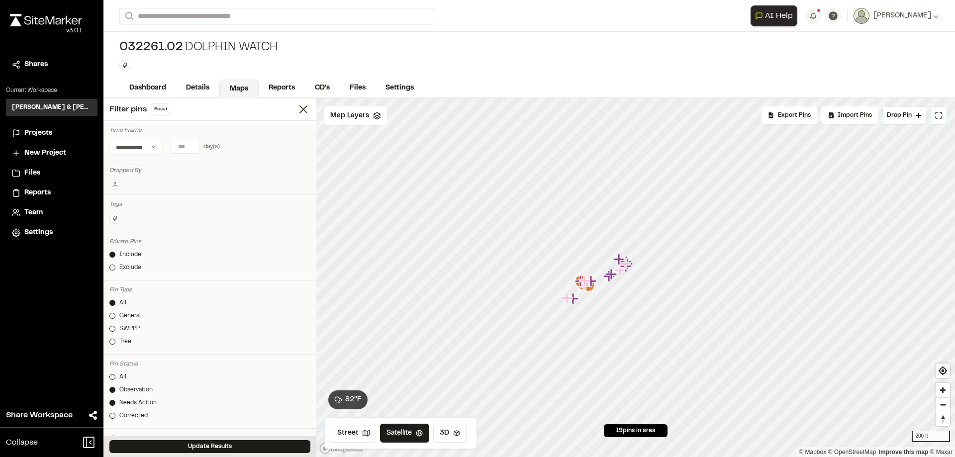
click at [184, 147] on input "number" at bounding box center [185, 146] width 28 height 13
click at [120, 169] on button "[DATE]" at bounding box center [123, 167] width 29 height 16
type input "*"
click at [114, 187] on icon at bounding box center [115, 185] width 6 height 6
click at [151, 235] on span "[PERSON_NAME]" at bounding box center [184, 234] width 104 height 11
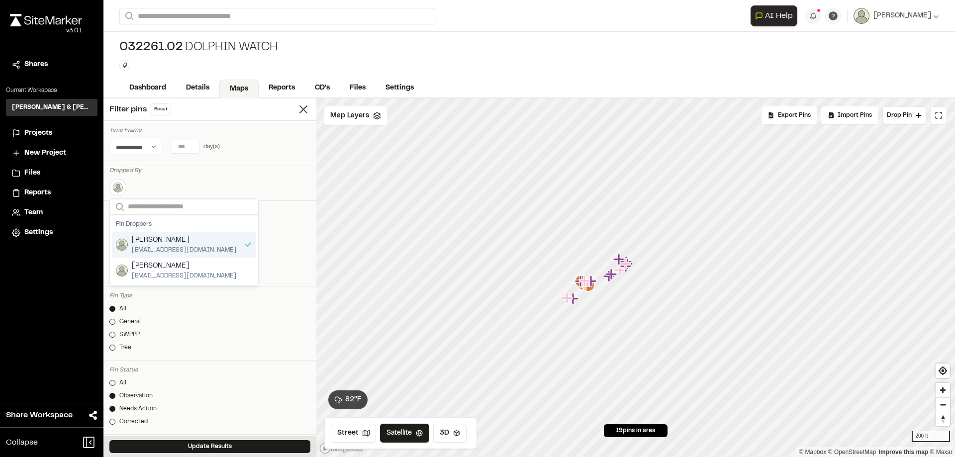
click at [167, 183] on div "Search Pin Droppers [PERSON_NAME] [EMAIL_ADDRESS][DOMAIN_NAME] [PERSON_NAME] [E…" at bounding box center [209, 187] width 201 height 17
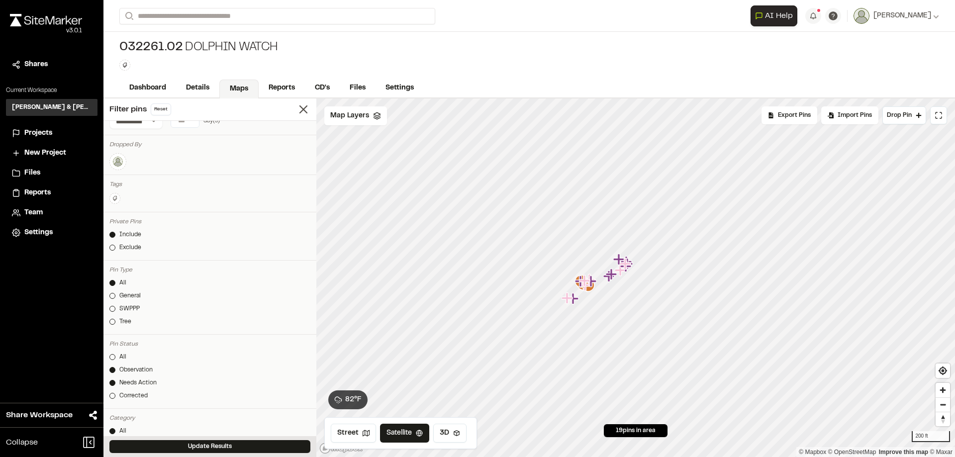
scroll to position [50, 0]
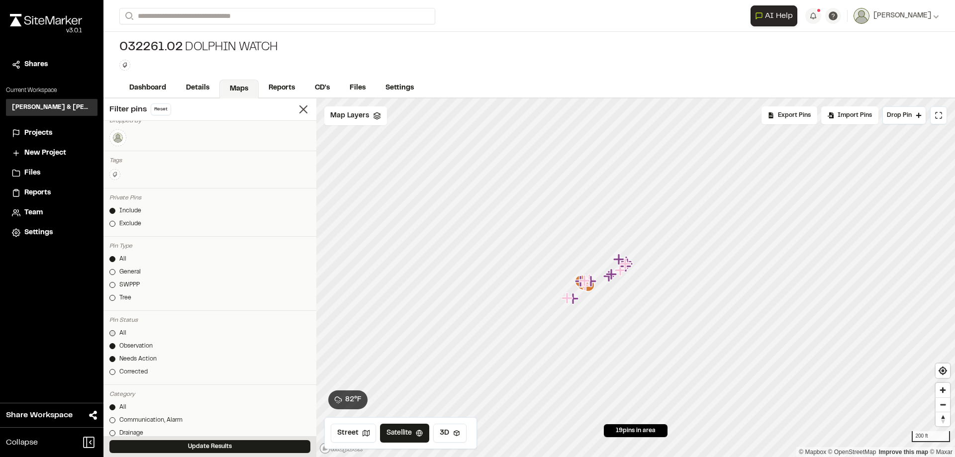
click at [112, 333] on div at bounding box center [112, 333] width 6 height 6
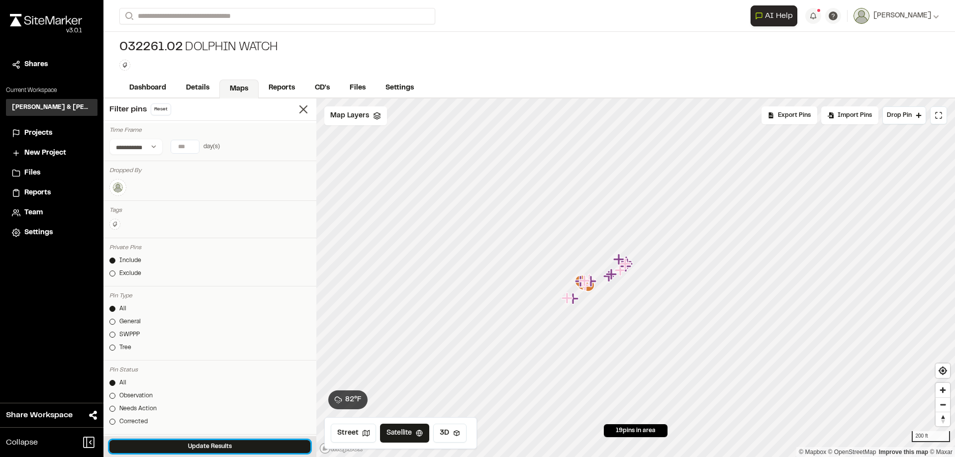
click at [209, 449] on button "Update Results" at bounding box center [209, 446] width 201 height 13
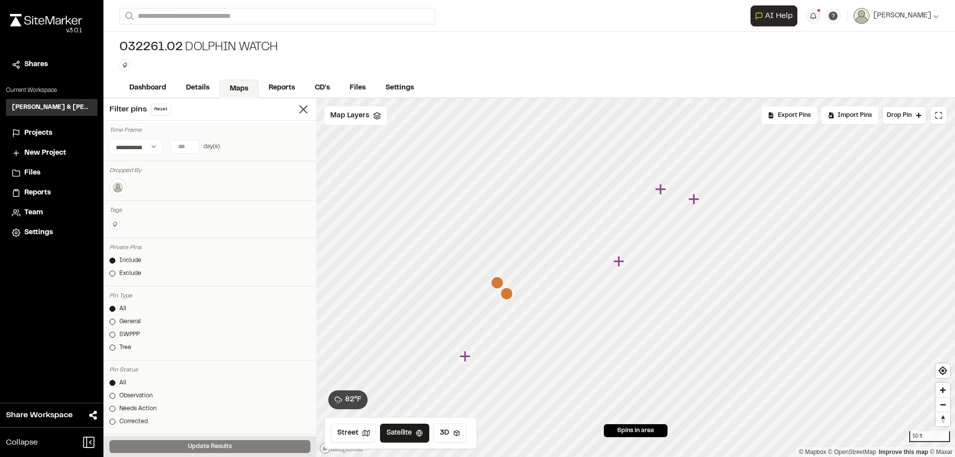
click at [662, 191] on icon "Map marker" at bounding box center [660, 189] width 11 height 11
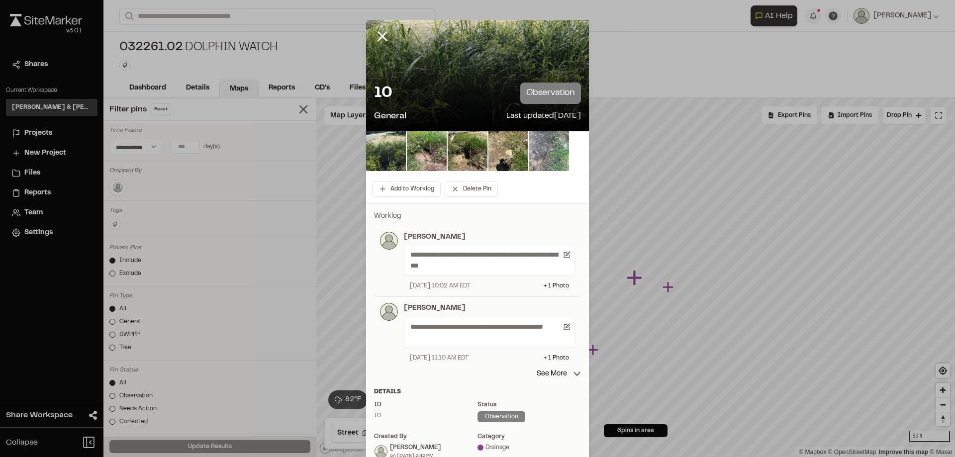
drag, startPoint x: 381, startPoint y: 29, endPoint x: 424, endPoint y: 40, distance: 44.6
click at [381, 29] on icon at bounding box center [382, 36] width 17 height 17
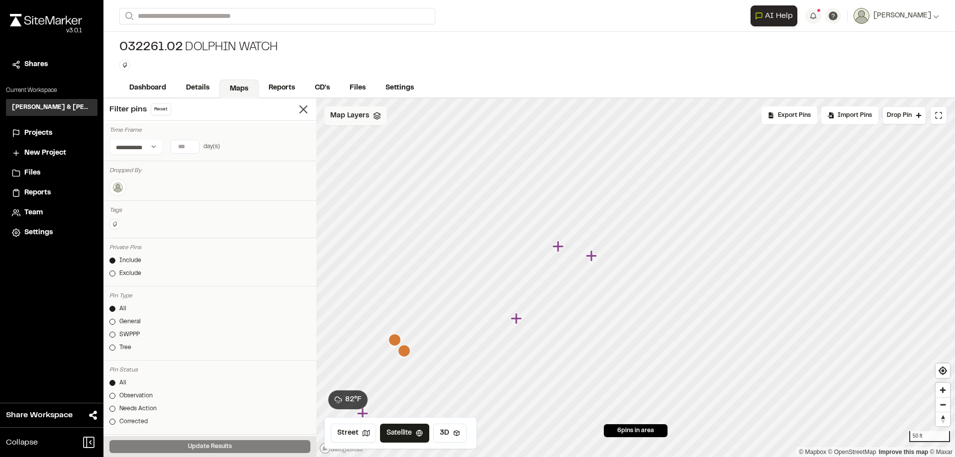
click at [377, 119] on icon at bounding box center [377, 116] width 8 height 8
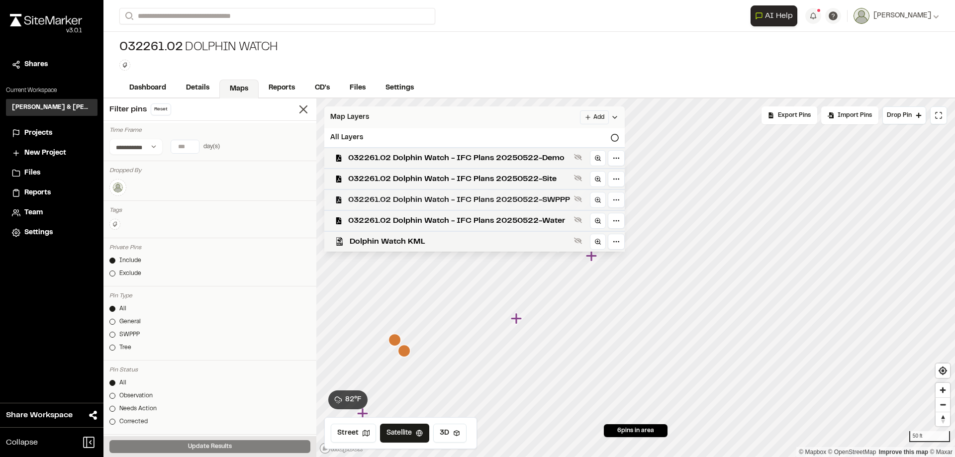
click at [478, 208] on div "032261.02 Dolphin Watch - IFC Plans 20250522-SWPPP" at bounding box center [470, 199] width 308 height 21
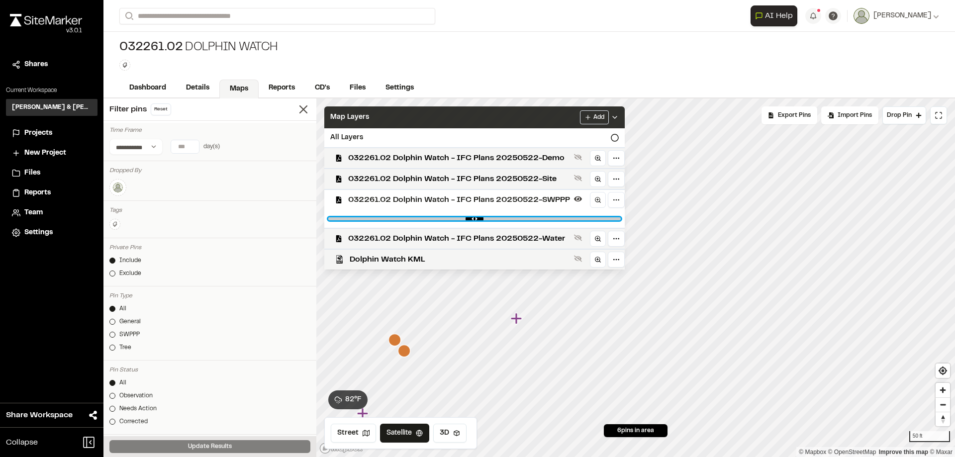
drag, startPoint x: 605, startPoint y: 219, endPoint x: 524, endPoint y: 223, distance: 81.7
type input "****"
click at [524, 220] on input "range" at bounding box center [474, 218] width 293 height 3
click at [541, 121] on div "Map Layers Add" at bounding box center [474, 117] width 300 height 22
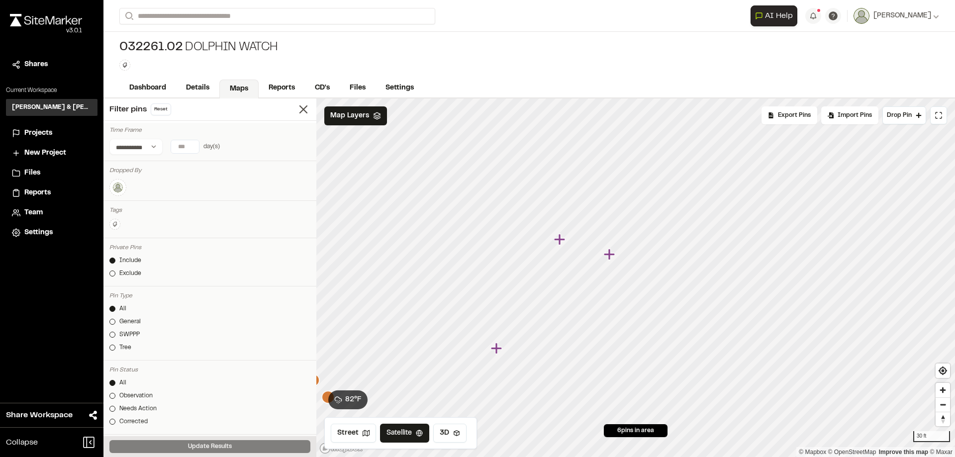
click at [560, 242] on icon "Map marker" at bounding box center [559, 239] width 11 height 11
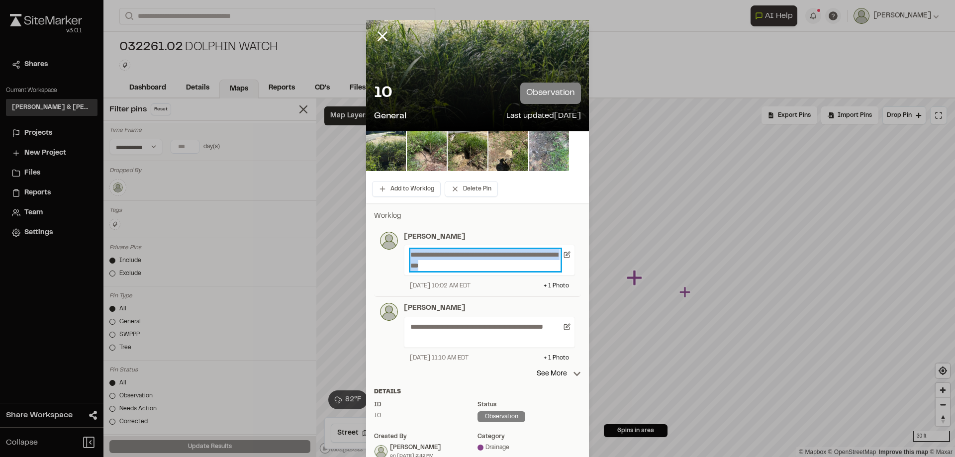
drag, startPoint x: 464, startPoint y: 267, endPoint x: 388, endPoint y: 249, distance: 77.7
click at [388, 249] on div "**********" at bounding box center [477, 261] width 195 height 59
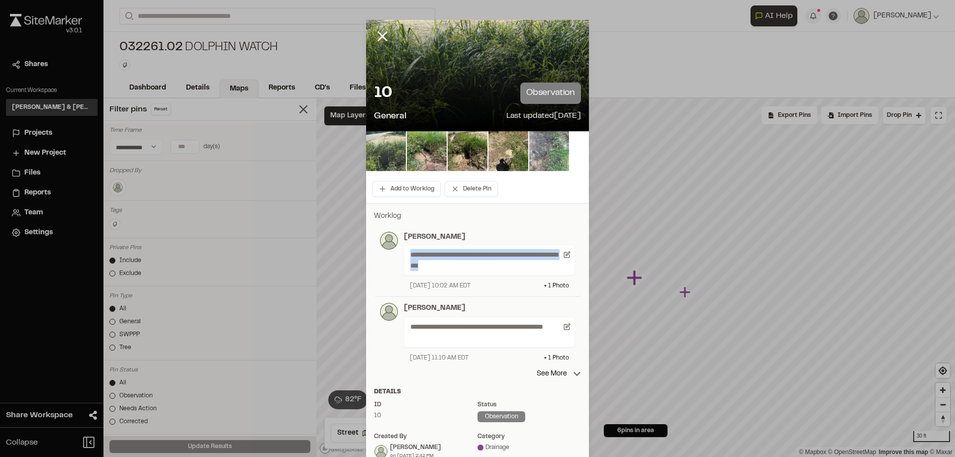
click at [383, 146] on img at bounding box center [386, 151] width 40 height 40
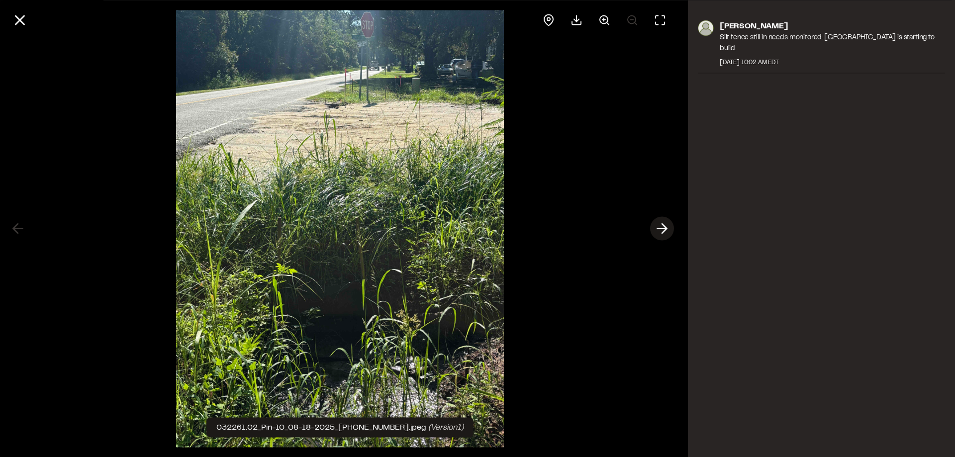
click at [661, 224] on icon at bounding box center [662, 228] width 16 height 17
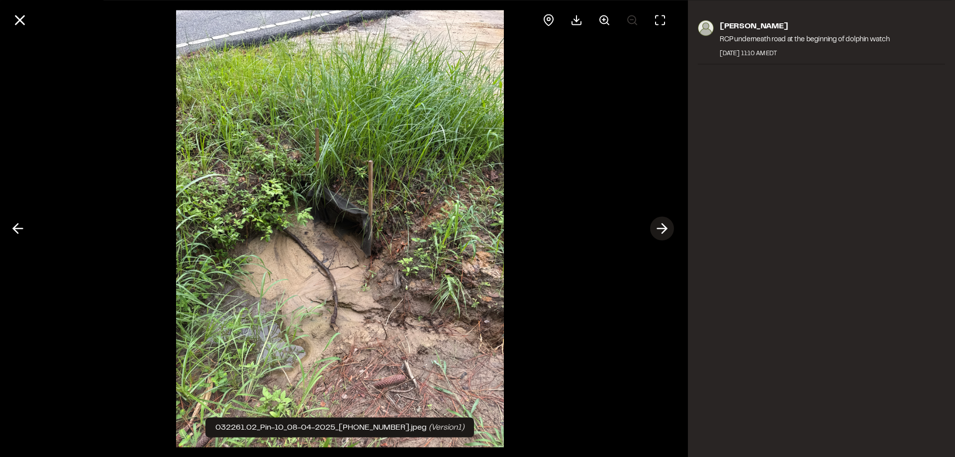
click at [664, 223] on icon at bounding box center [662, 228] width 16 height 17
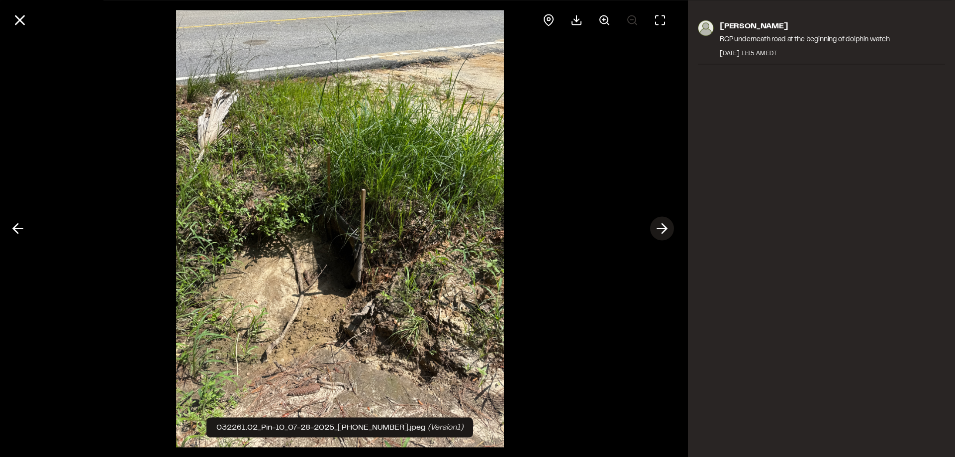
click at [664, 227] on icon at bounding box center [662, 228] width 16 height 17
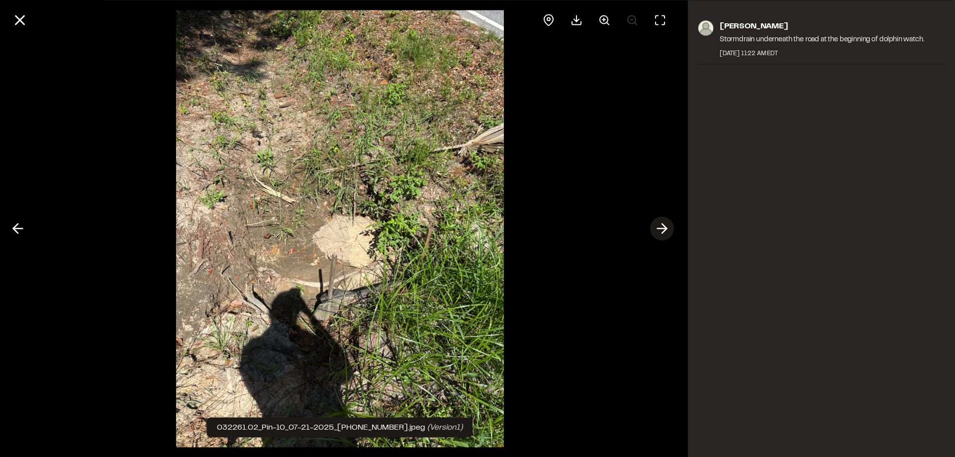
click at [664, 227] on icon at bounding box center [662, 228] width 16 height 17
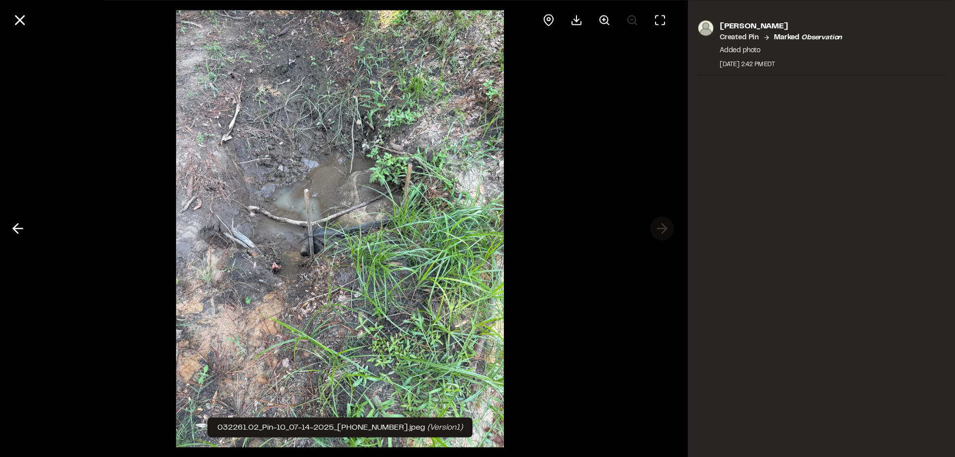
click at [664, 227] on div at bounding box center [340, 228] width 680 height 457
click at [22, 25] on icon at bounding box center [19, 19] width 17 height 17
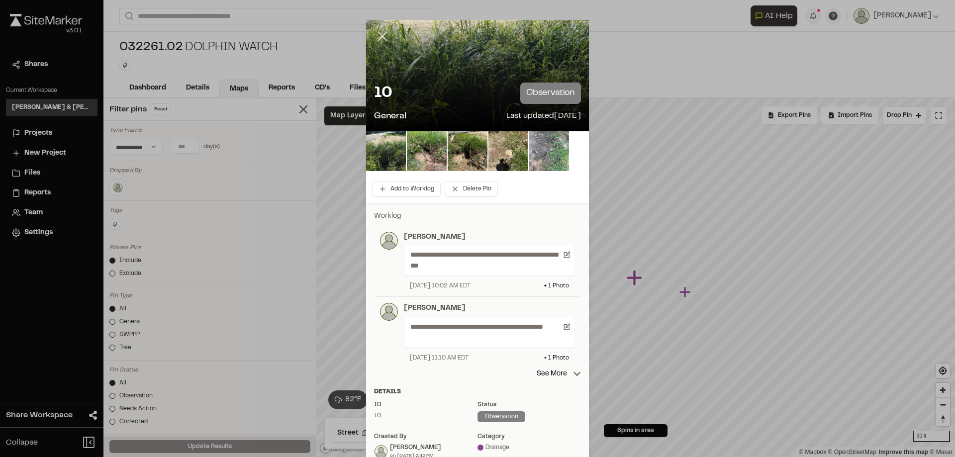
click at [374, 37] on icon at bounding box center [382, 36] width 17 height 17
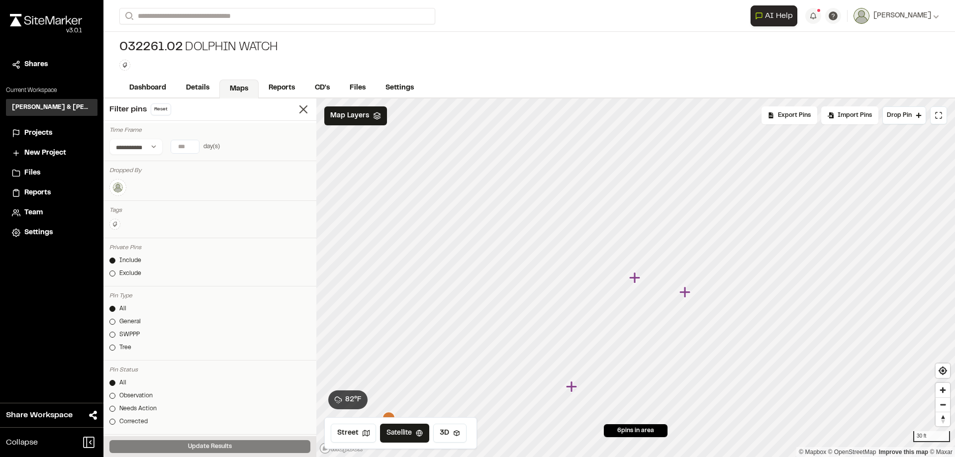
click at [685, 296] on icon "Map marker" at bounding box center [685, 292] width 11 height 11
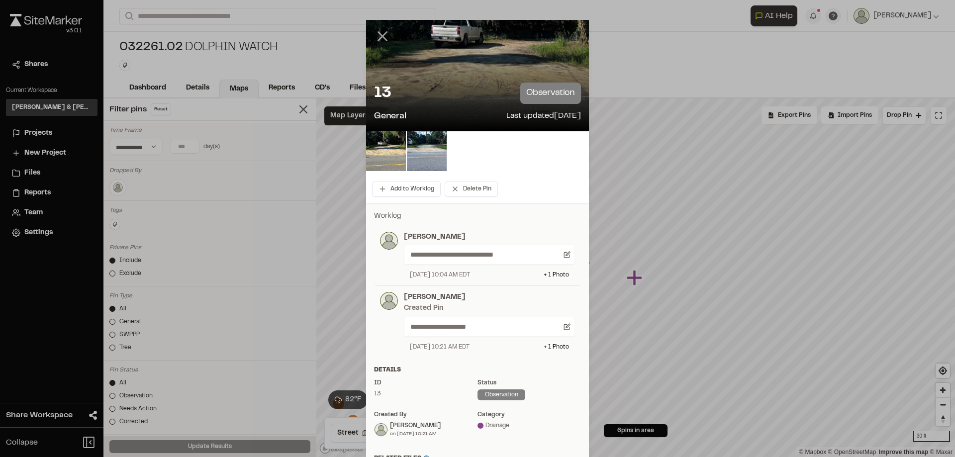
click at [380, 37] on line at bounding box center [383, 36] width 8 height 8
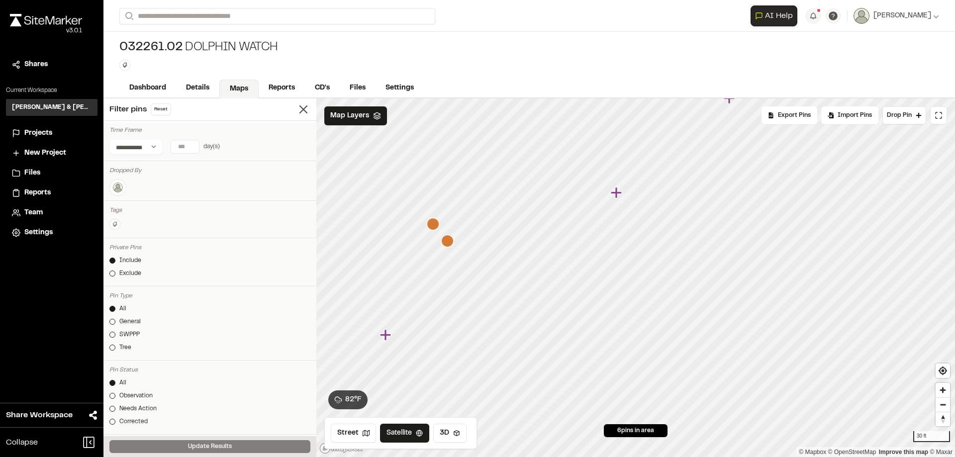
click at [616, 194] on icon "Map marker" at bounding box center [616, 192] width 11 height 11
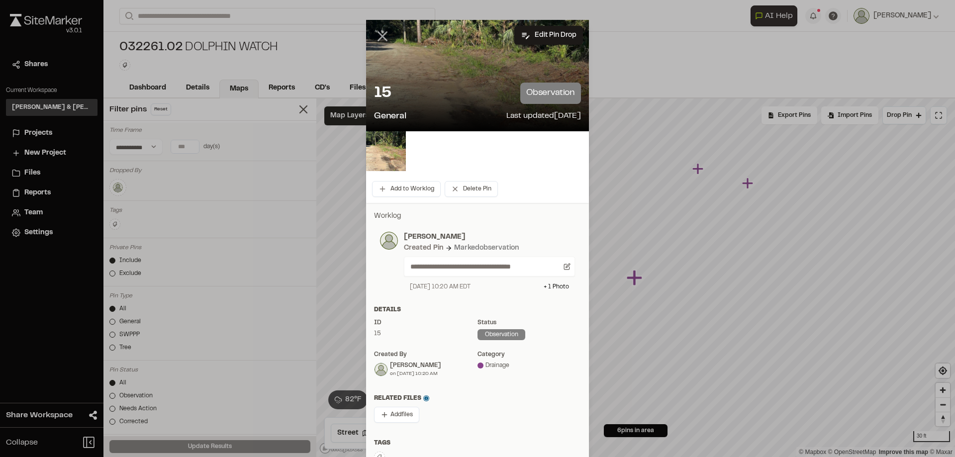
click at [377, 39] on icon at bounding box center [382, 36] width 17 height 17
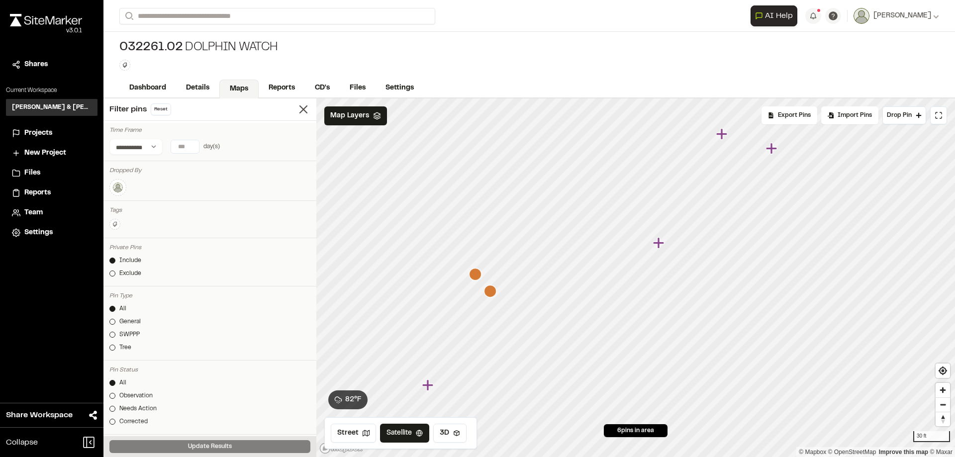
click at [660, 246] on icon "Map marker" at bounding box center [658, 242] width 11 height 11
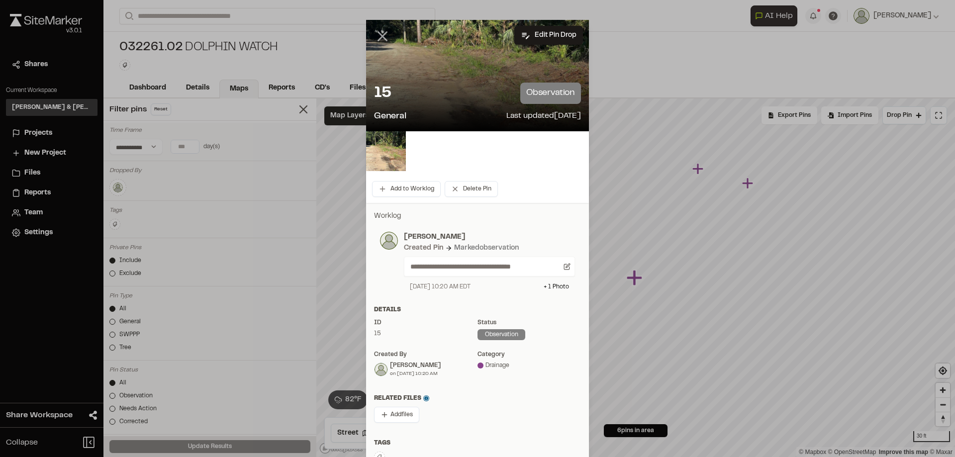
click at [381, 37] on icon at bounding box center [382, 36] width 17 height 17
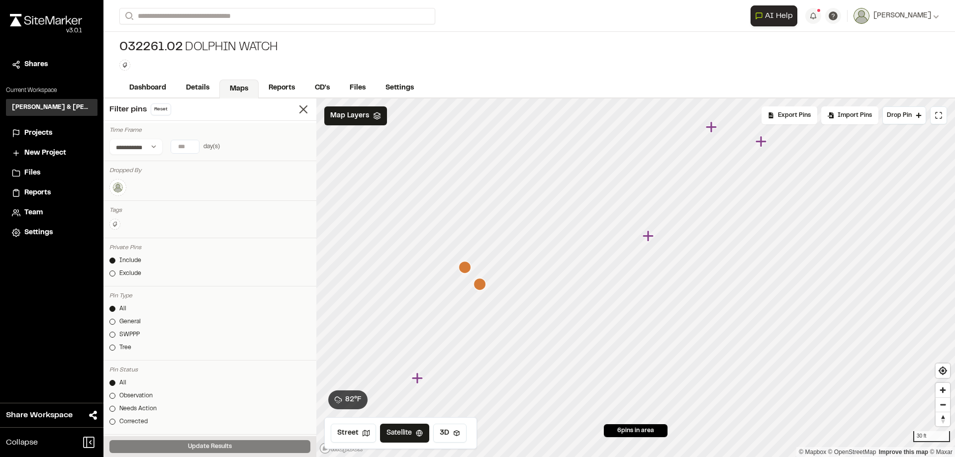
click at [650, 238] on icon "Map marker" at bounding box center [649, 236] width 13 height 13
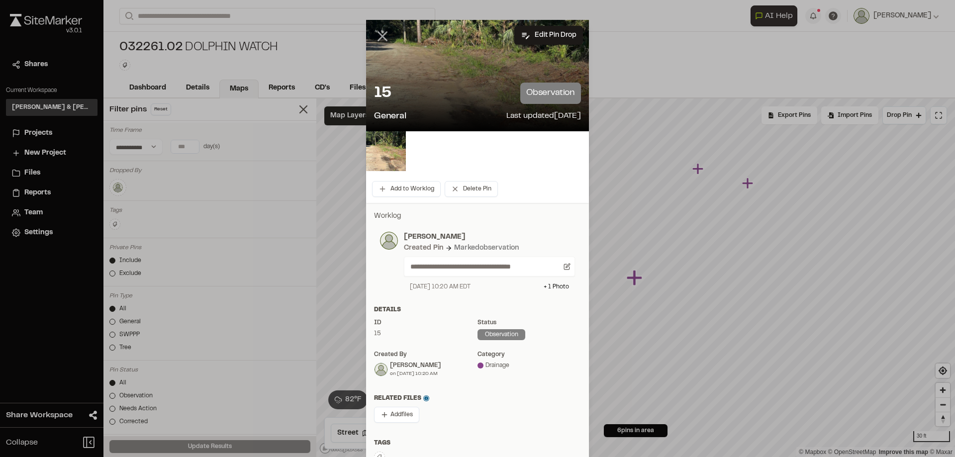
click at [377, 39] on icon at bounding box center [382, 36] width 17 height 17
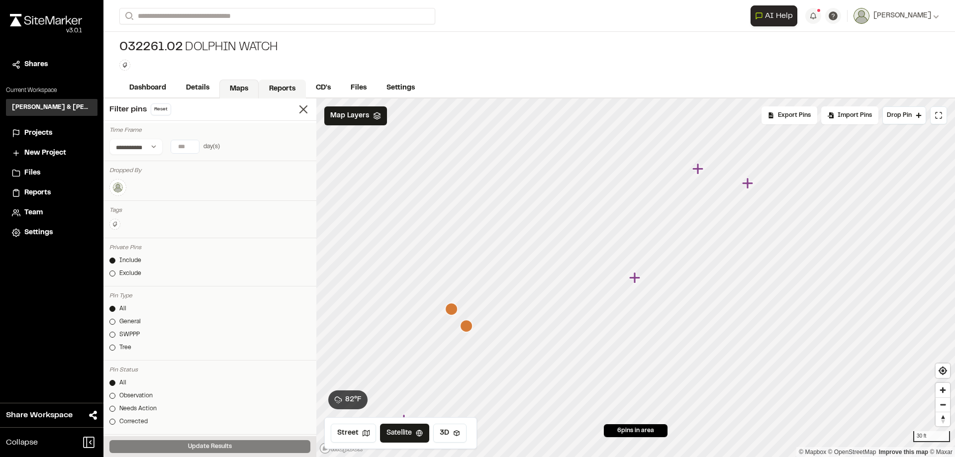
click at [282, 92] on link "Reports" at bounding box center [282, 89] width 47 height 19
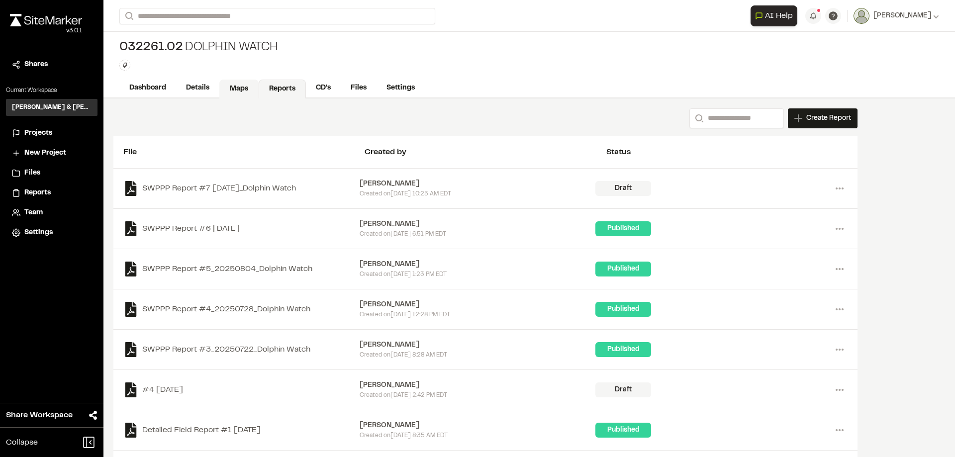
click at [239, 94] on link "Maps" at bounding box center [238, 89] width 39 height 19
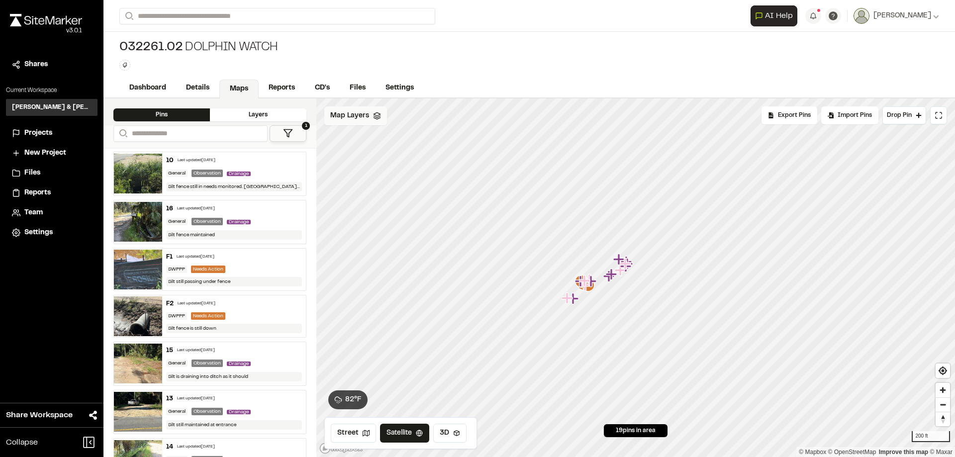
click at [382, 115] on div "Map Layers" at bounding box center [355, 115] width 63 height 19
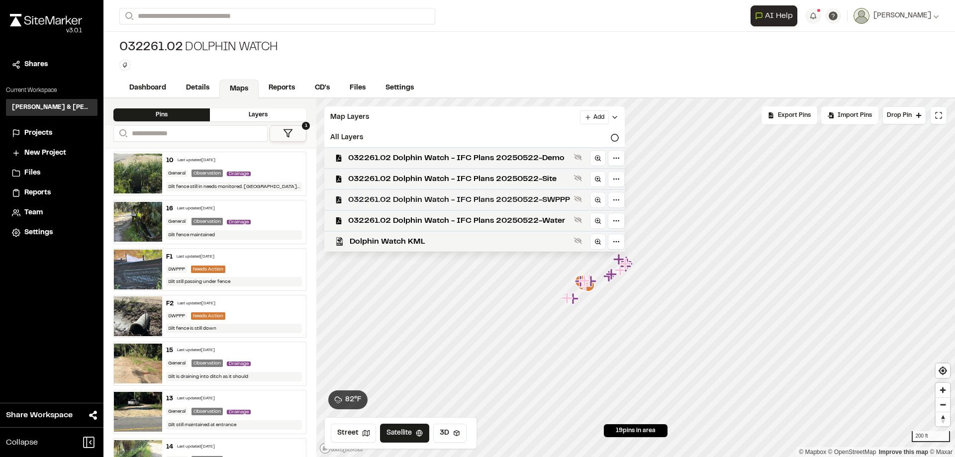
click at [446, 194] on span "032261.02 Dolphin Watch - IFC Plans 20250522-SWPPP" at bounding box center [459, 200] width 222 height 12
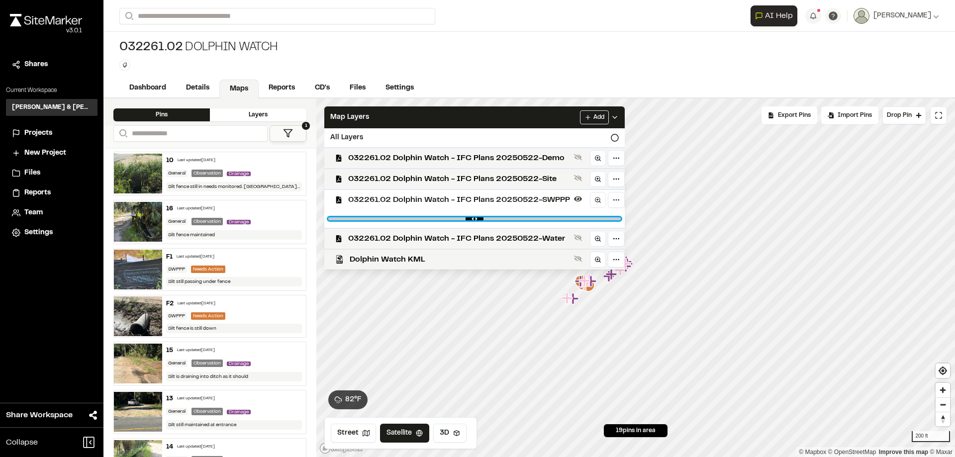
drag, startPoint x: 611, startPoint y: 218, endPoint x: 527, endPoint y: 220, distance: 84.1
type input "****"
click at [527, 220] on input "range" at bounding box center [474, 218] width 293 height 3
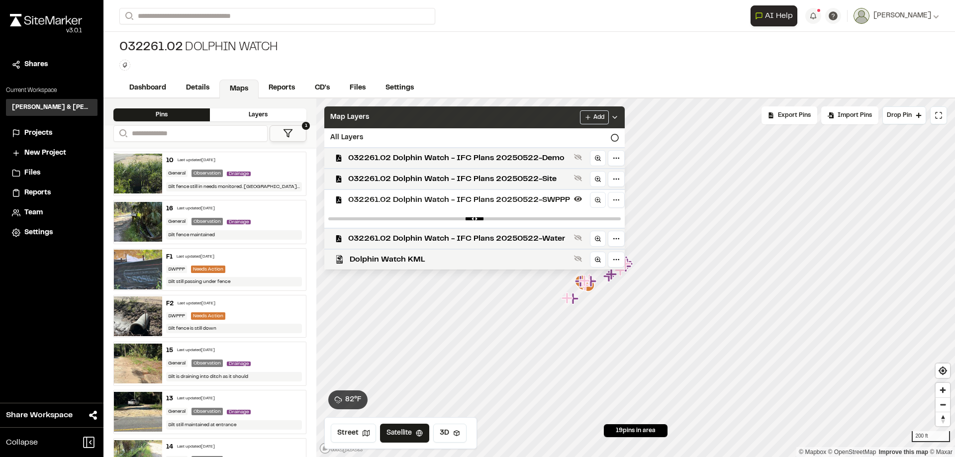
click at [498, 119] on div "Map Layers Add" at bounding box center [474, 117] width 300 height 22
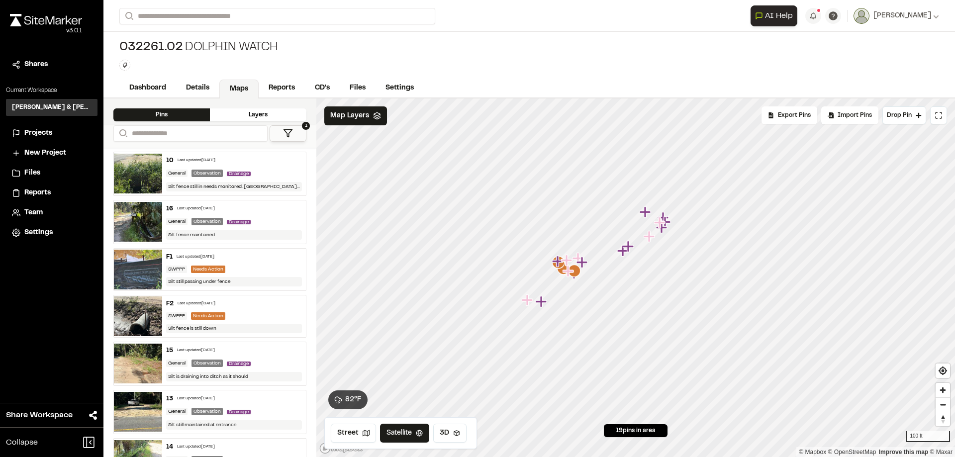
click at [296, 132] on button "1" at bounding box center [288, 133] width 37 height 16
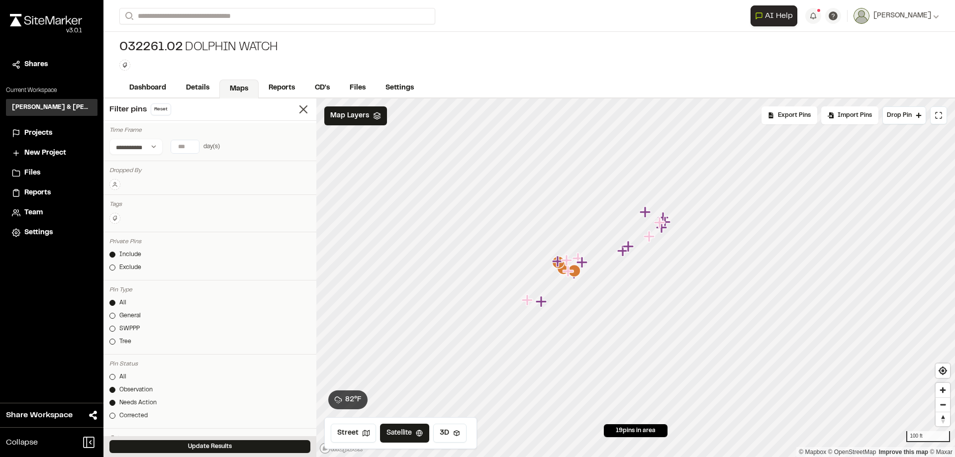
click at [186, 148] on input "number" at bounding box center [185, 146] width 28 height 13
click at [130, 167] on button "[DATE]" at bounding box center [123, 167] width 29 height 16
type input "*"
click at [110, 378] on div at bounding box center [112, 377] width 6 height 6
click at [224, 450] on button "Update Results" at bounding box center [209, 446] width 201 height 13
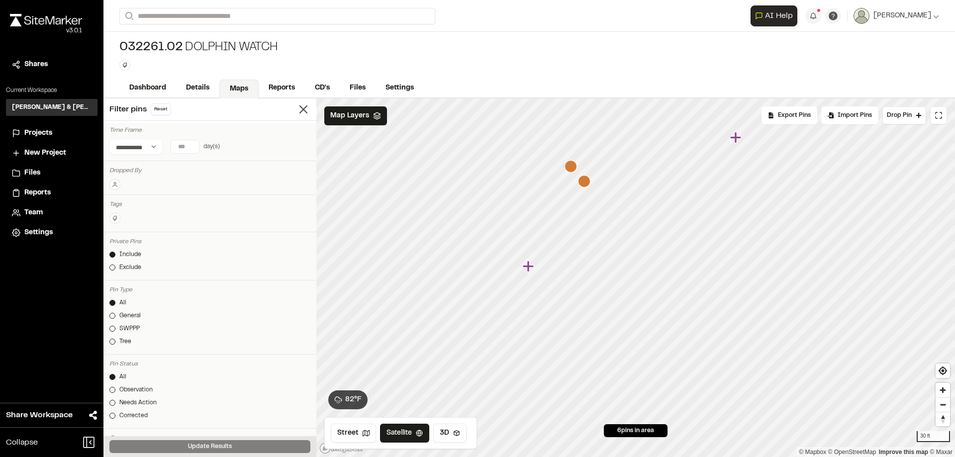
click at [531, 269] on icon "Map marker" at bounding box center [529, 266] width 13 height 13
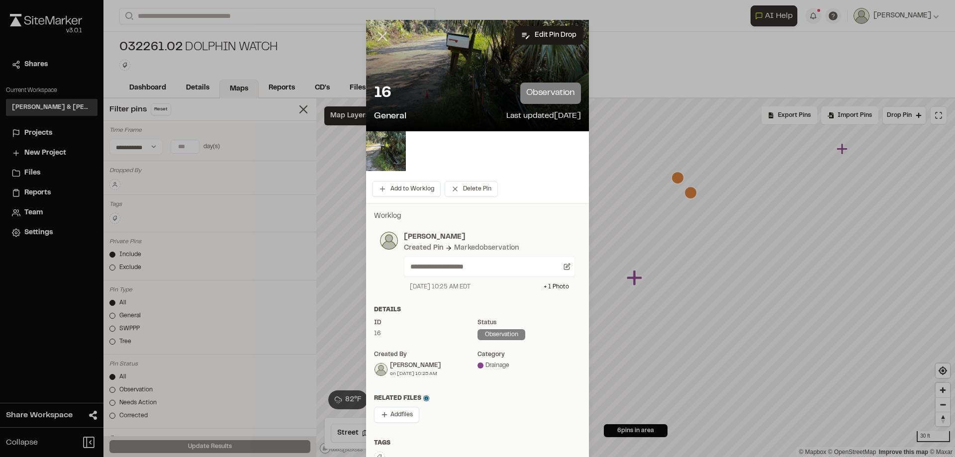
click at [377, 41] on icon at bounding box center [382, 36] width 17 height 17
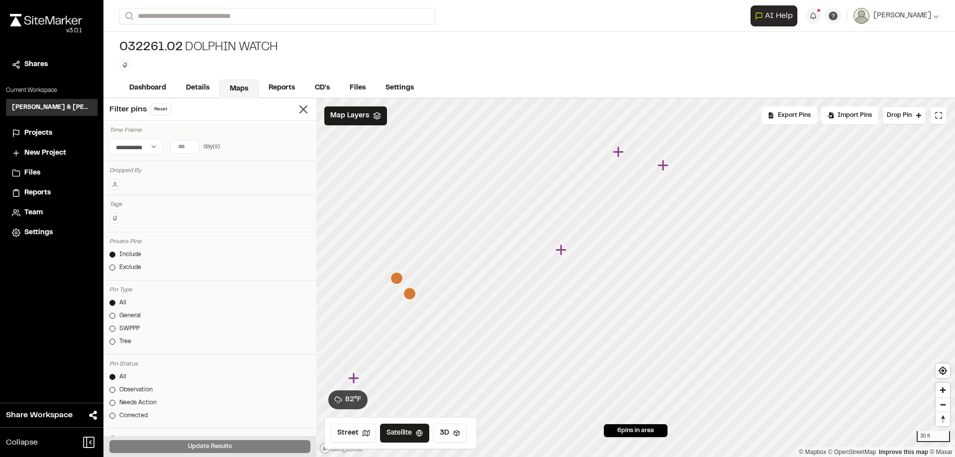
click at [411, 295] on icon "Map marker" at bounding box center [409, 294] width 12 height 12
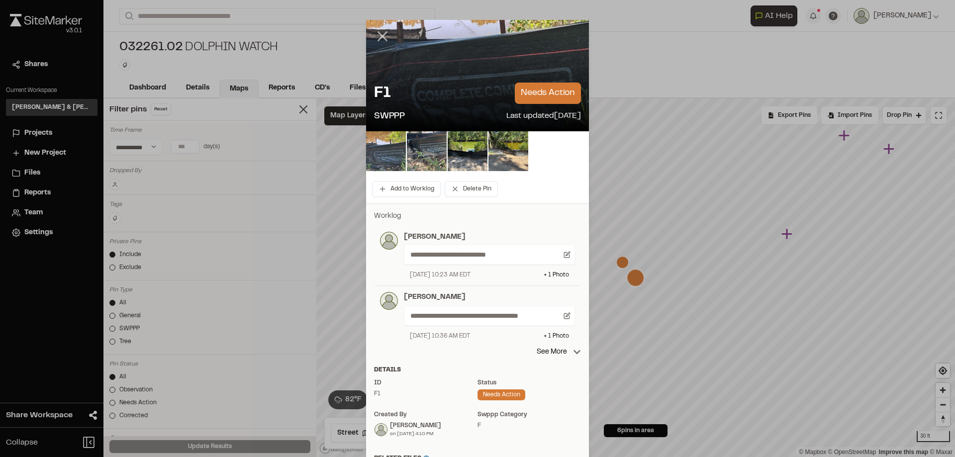
click at [377, 40] on icon at bounding box center [382, 36] width 17 height 17
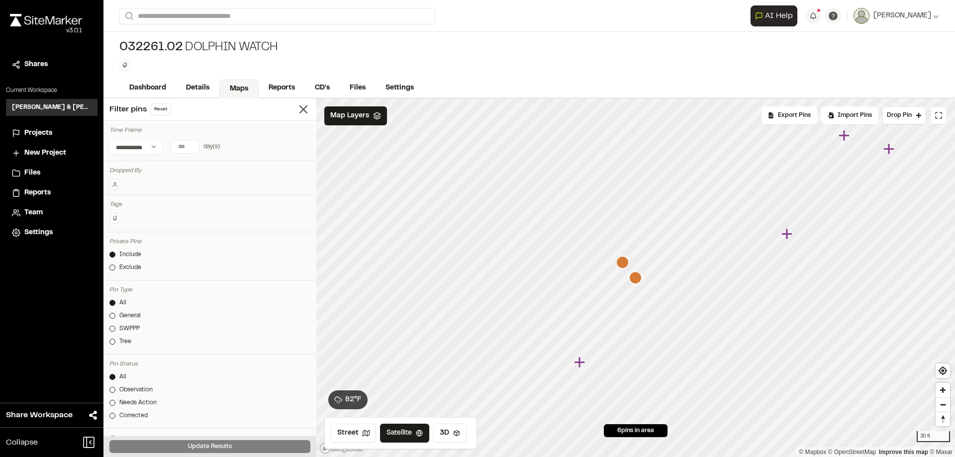
click at [625, 264] on icon "Map marker" at bounding box center [622, 262] width 12 height 12
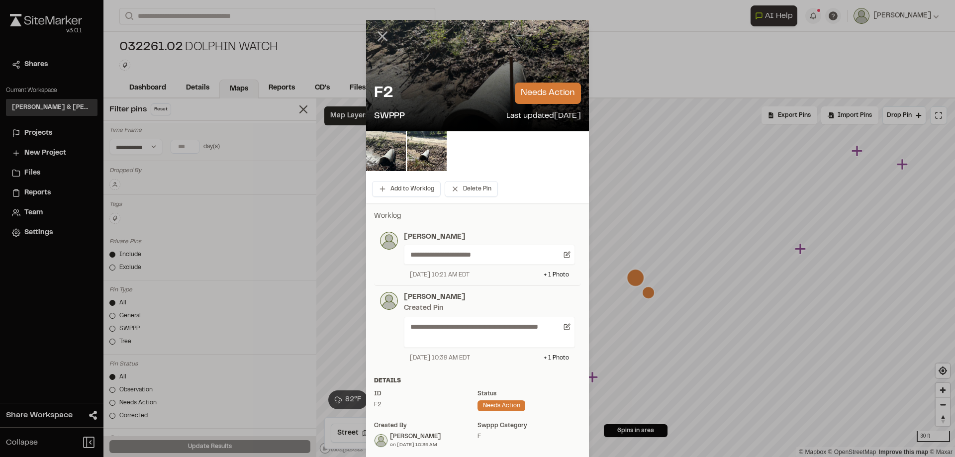
click at [378, 42] on icon at bounding box center [382, 36] width 17 height 17
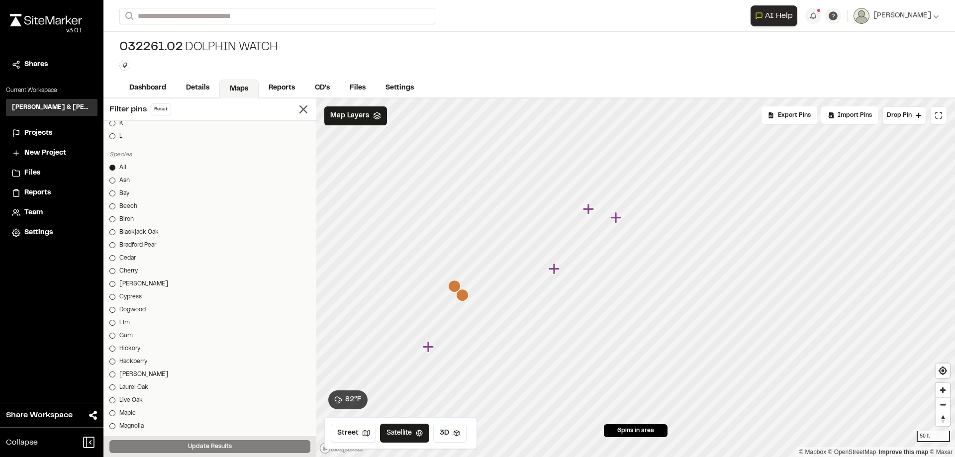
scroll to position [296, 0]
click at [204, 93] on link "Details" at bounding box center [198, 89] width 44 height 19
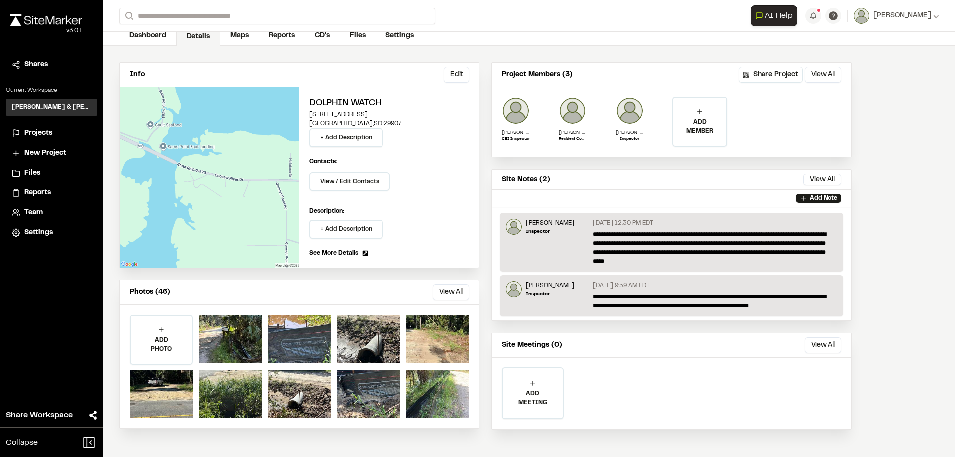
scroll to position [53, 0]
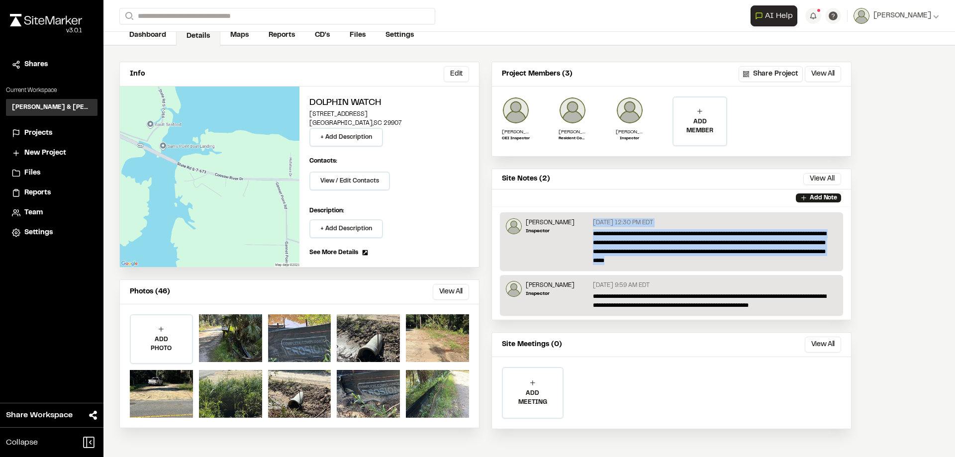
drag, startPoint x: 668, startPoint y: 261, endPoint x: 588, endPoint y: 235, distance: 84.5
click at [588, 235] on div "**********" at bounding box center [671, 241] width 343 height 59
click at [578, 240] on div "[PERSON_NAME] Inspector" at bounding box center [547, 241] width 83 height 47
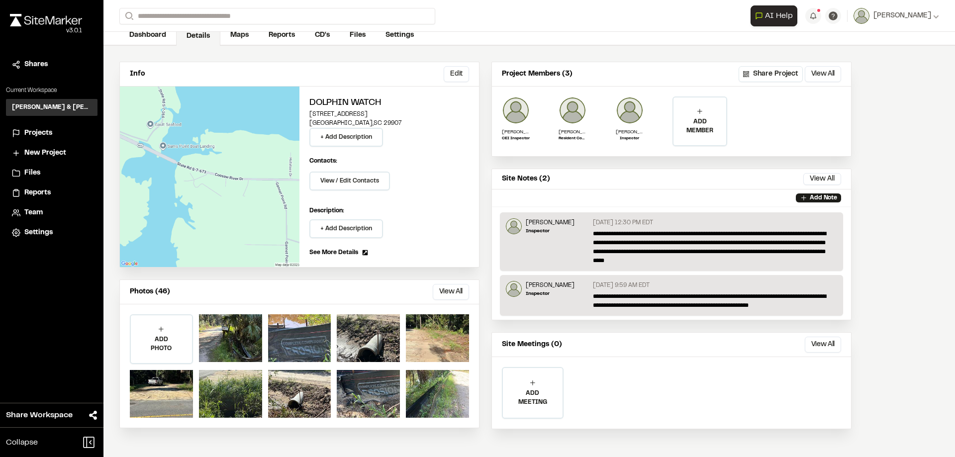
click at [753, 307] on p "**********" at bounding box center [715, 301] width 245 height 18
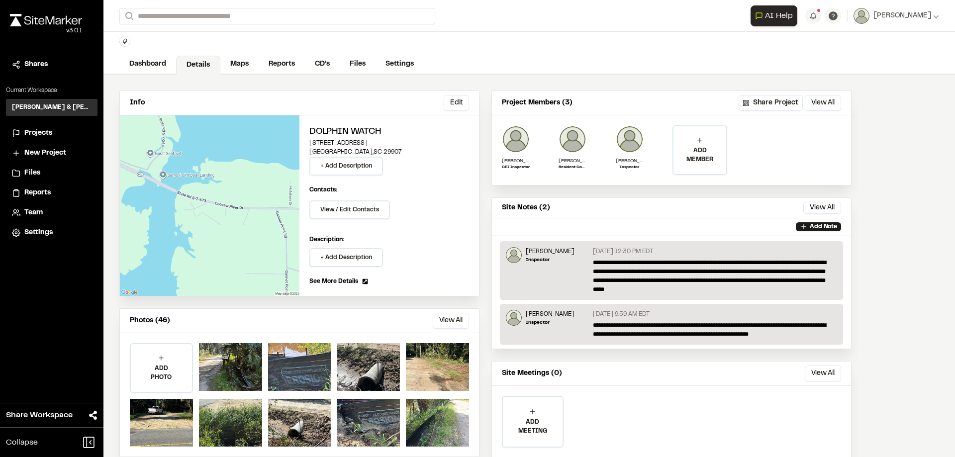
scroll to position [0, 0]
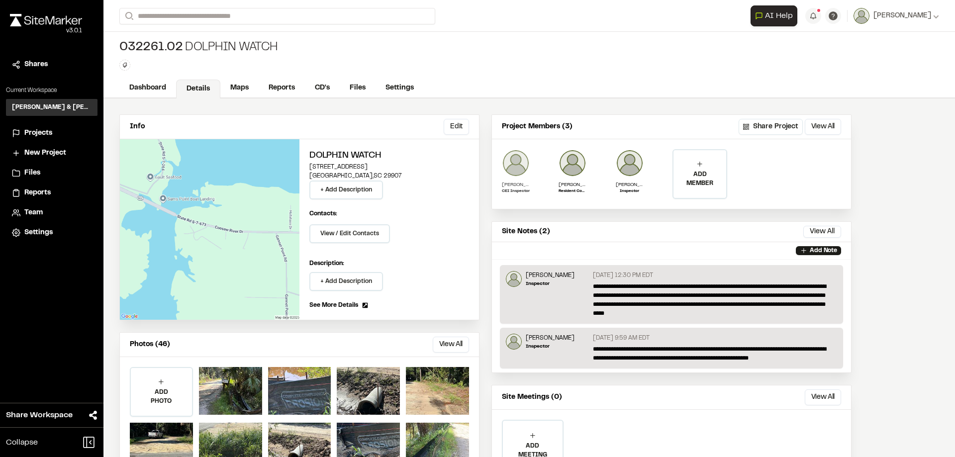
click at [520, 173] on img at bounding box center [516, 163] width 28 height 28
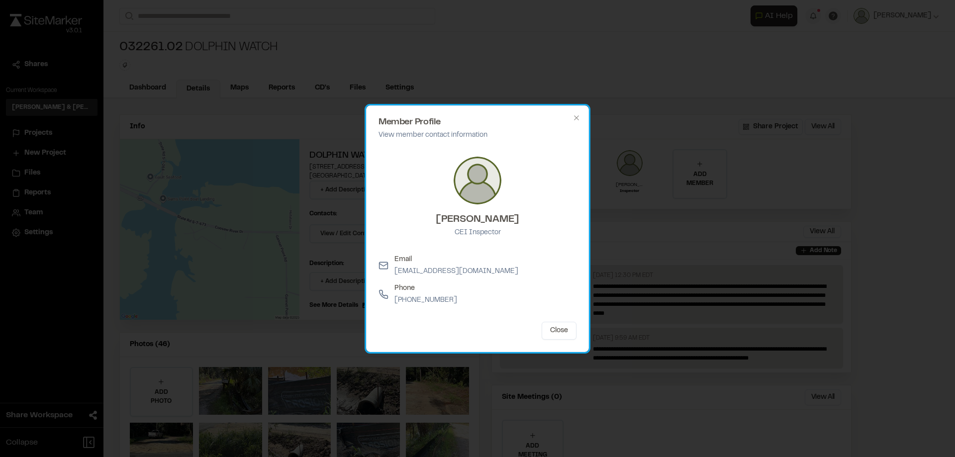
click at [581, 117] on div "Member Profile View member contact information [PERSON_NAME] CEI Inspector Emai…" at bounding box center [477, 228] width 223 height 247
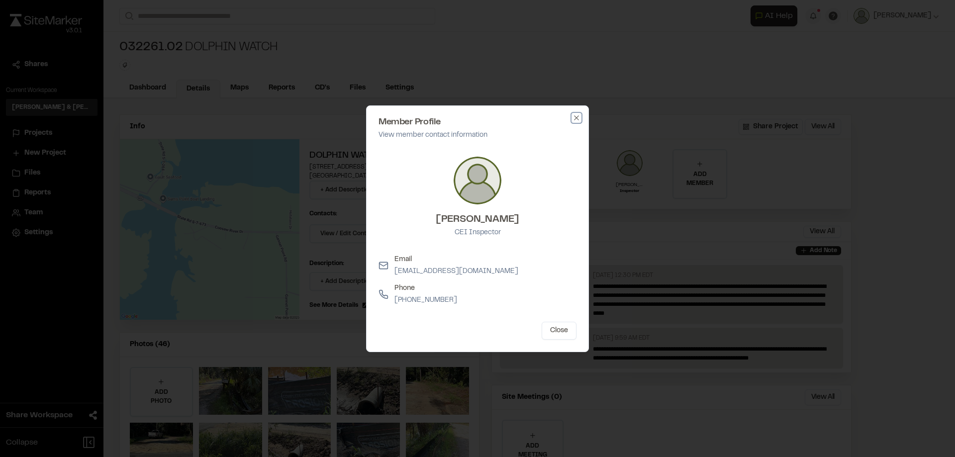
click at [578, 117] on icon "button" at bounding box center [577, 118] width 8 height 8
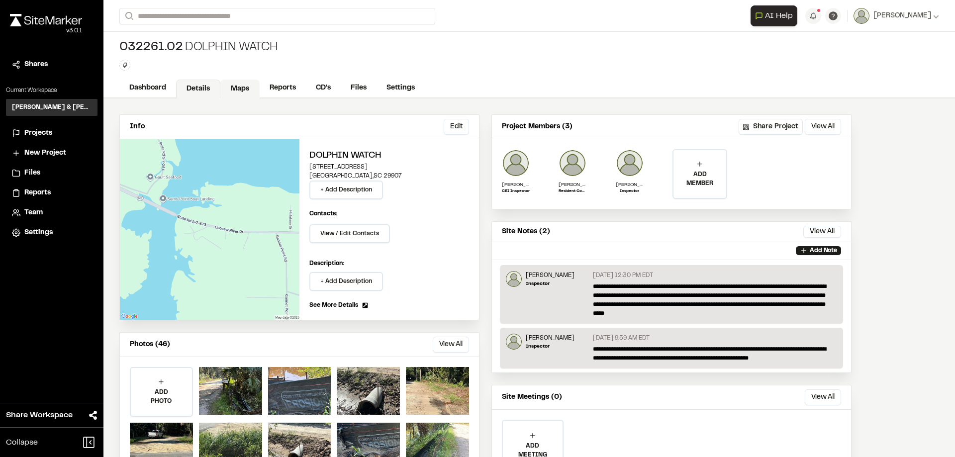
click at [231, 86] on link "Maps" at bounding box center [239, 89] width 39 height 19
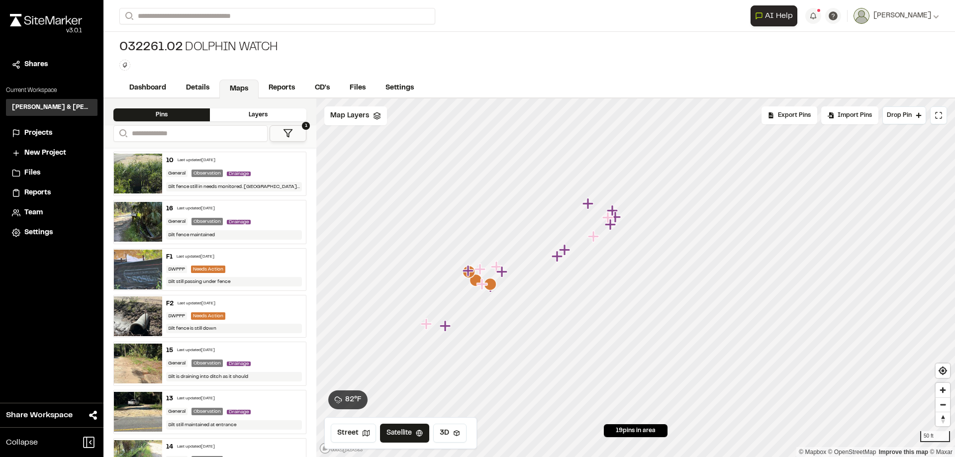
click at [276, 212] on div "16 Last updated [DATE]" at bounding box center [234, 208] width 136 height 9
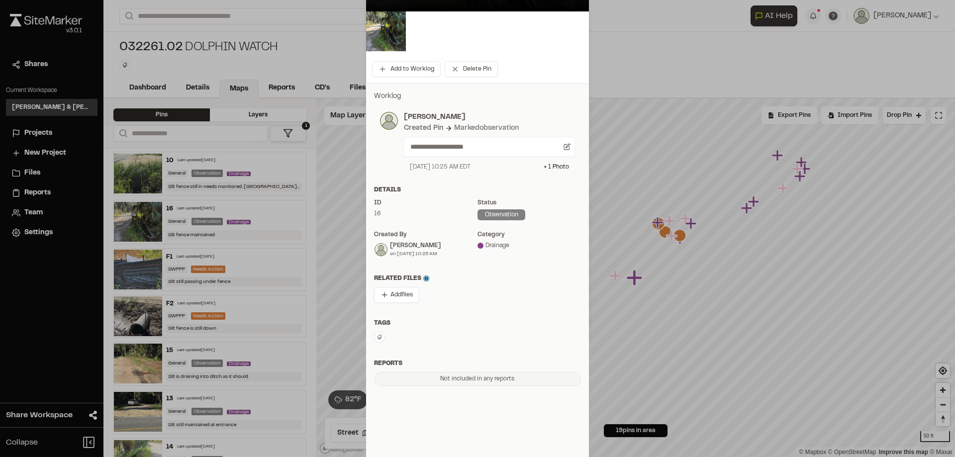
scroll to position [144, 0]
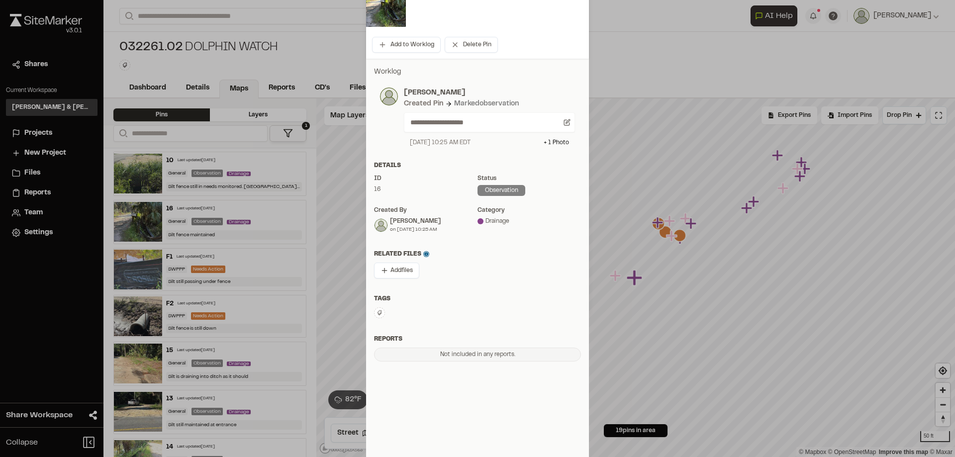
click at [380, 314] on button at bounding box center [379, 312] width 11 height 11
click at [395, 419] on span "SWPPP" at bounding box center [431, 421] width 101 height 11
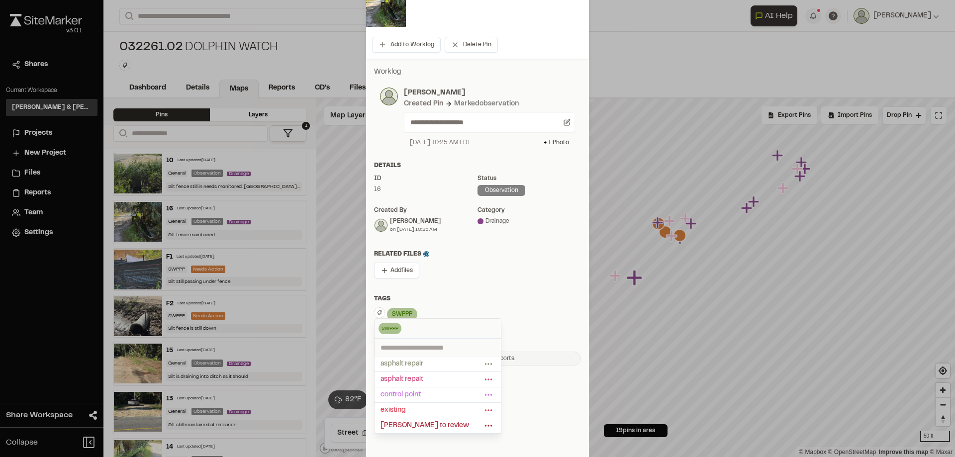
click at [643, 41] on div at bounding box center [477, 84] width 955 height 457
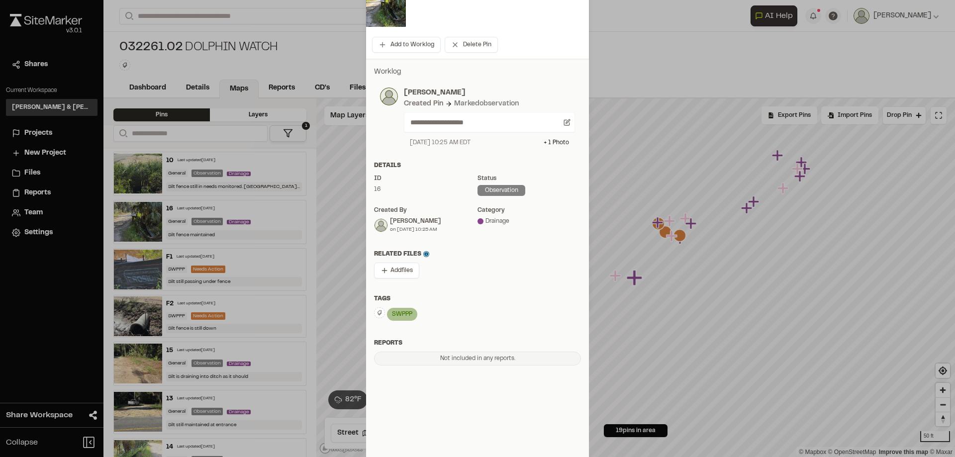
click at [485, 7] on div at bounding box center [477, 7] width 223 height 40
click at [378, 12] on img at bounding box center [386, 7] width 40 height 40
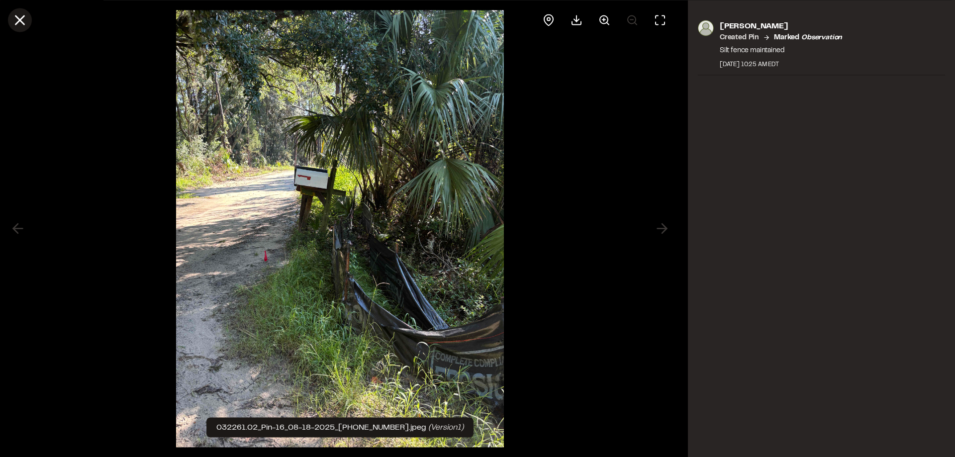
click at [16, 22] on line at bounding box center [20, 20] width 8 height 8
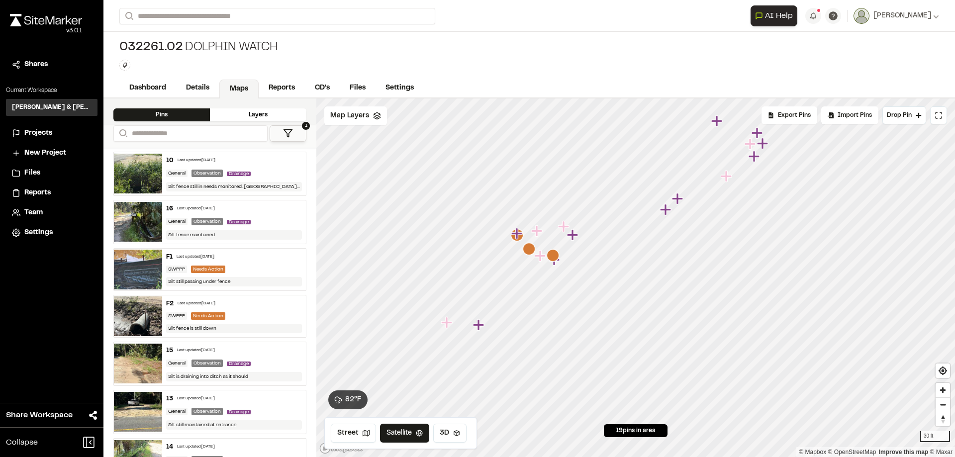
click at [275, 132] on button "1" at bounding box center [288, 133] width 37 height 16
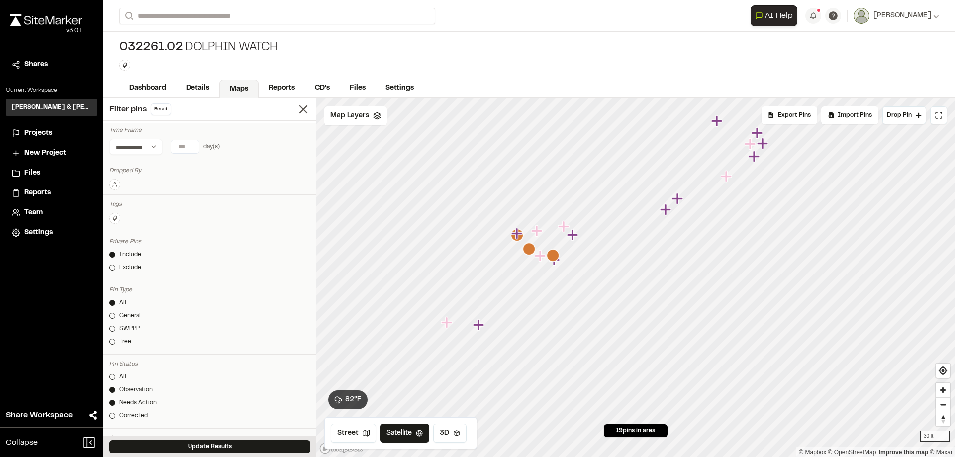
click at [176, 148] on input "number" at bounding box center [185, 146] width 28 height 13
click at [116, 163] on button "[DATE]" at bounding box center [123, 167] width 29 height 16
type input "*"
click at [112, 375] on div at bounding box center [112, 377] width 6 height 6
click at [224, 447] on button "Update Results" at bounding box center [209, 446] width 201 height 13
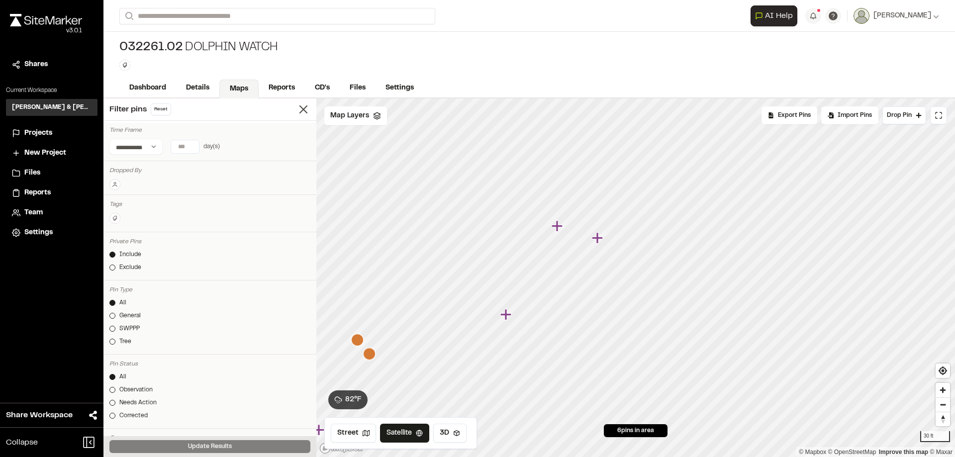
click at [599, 241] on icon "Map marker" at bounding box center [598, 238] width 13 height 13
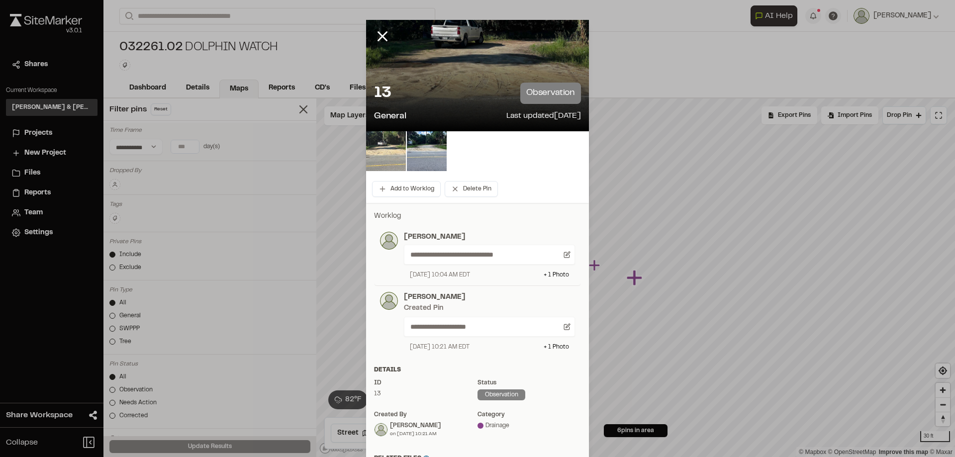
click at [388, 142] on img at bounding box center [386, 151] width 40 height 40
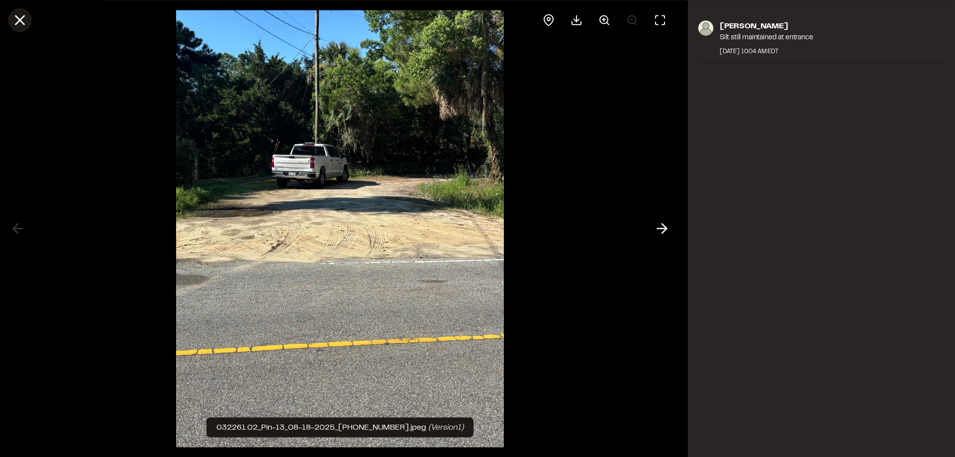
click at [17, 21] on line at bounding box center [20, 20] width 8 height 8
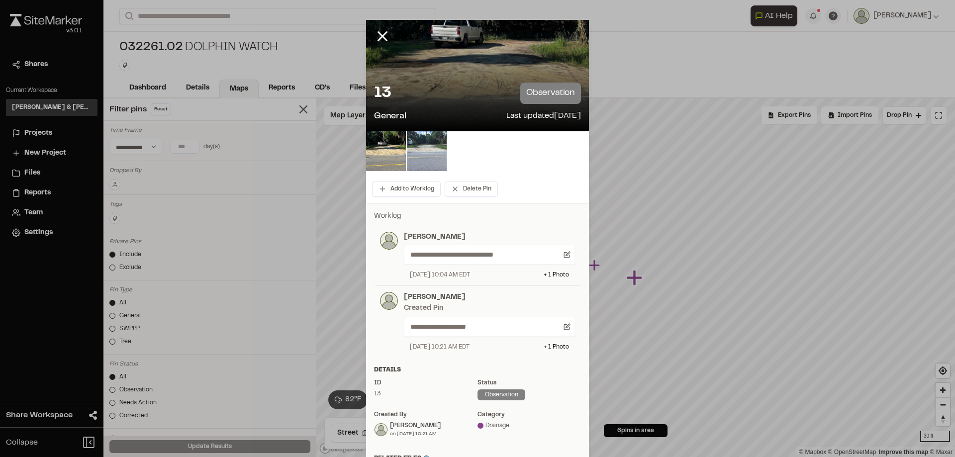
click at [431, 153] on img at bounding box center [427, 151] width 40 height 40
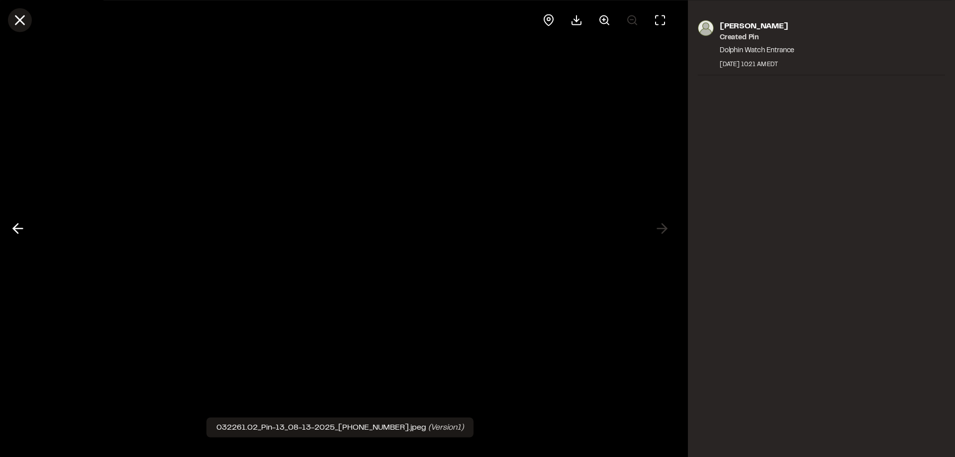
click at [24, 23] on line at bounding box center [20, 20] width 8 height 8
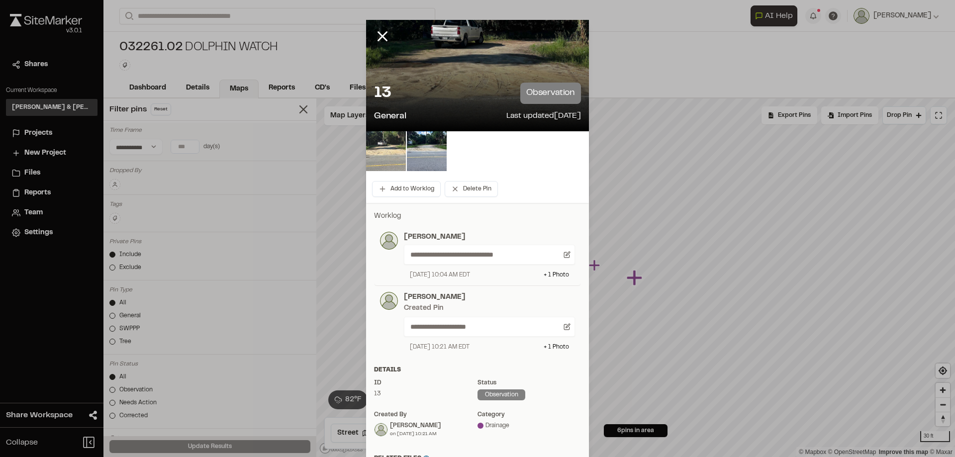
click at [377, 157] on img at bounding box center [386, 151] width 40 height 40
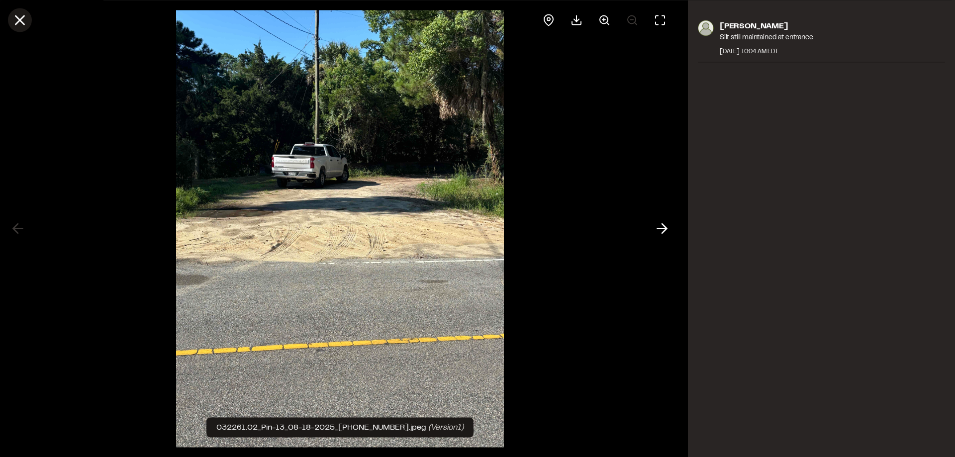
click at [27, 24] on icon at bounding box center [19, 19] width 17 height 17
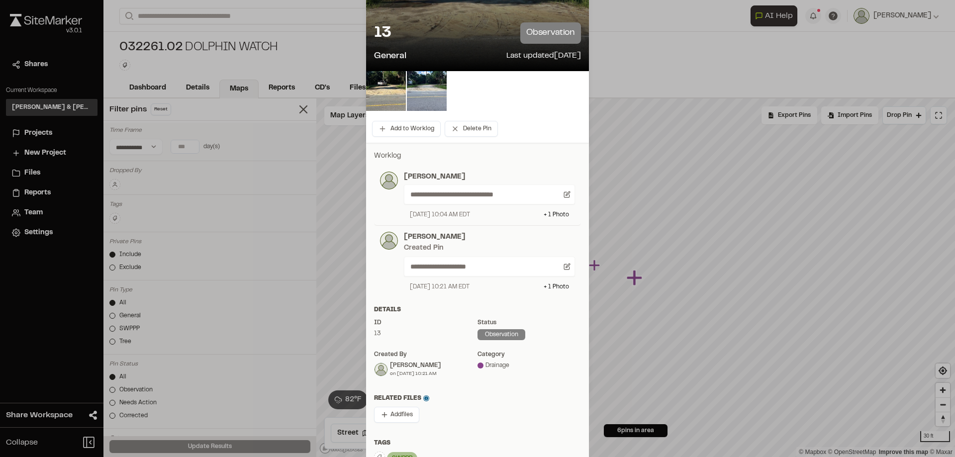
scroll to position [0, 0]
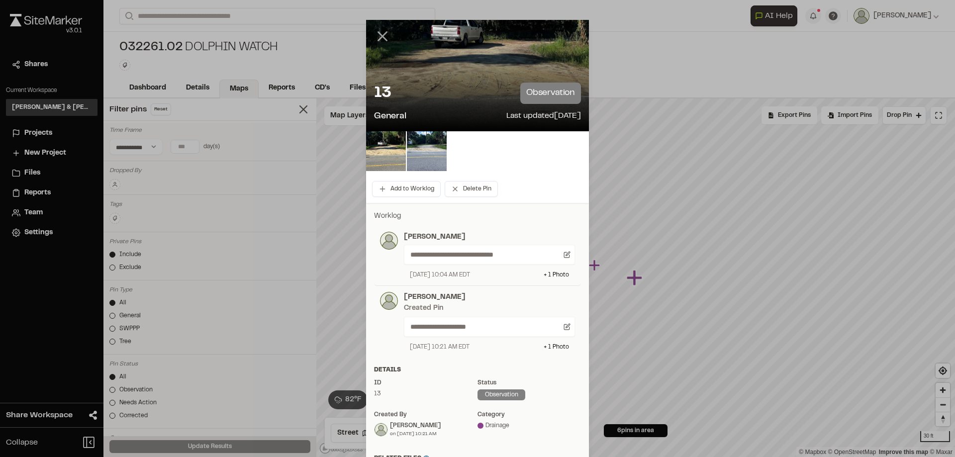
click at [381, 38] on line at bounding box center [383, 36] width 8 height 8
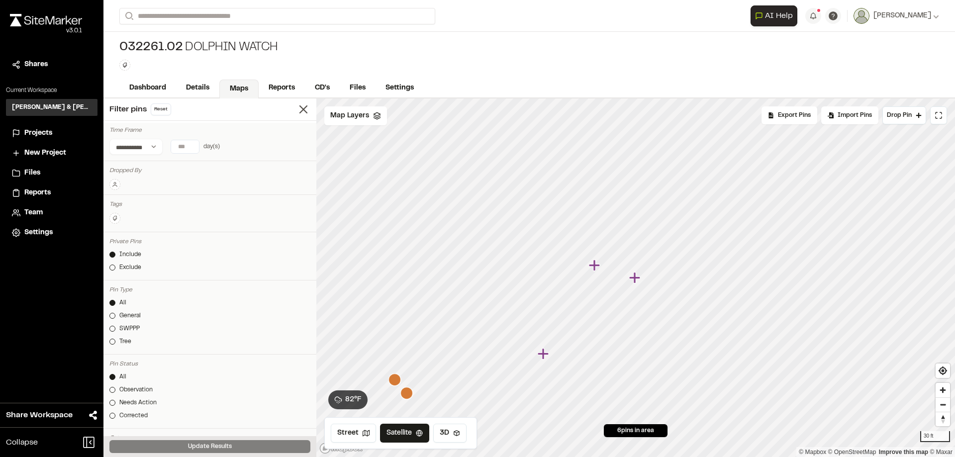
click at [597, 267] on icon "Map marker" at bounding box center [595, 265] width 13 height 13
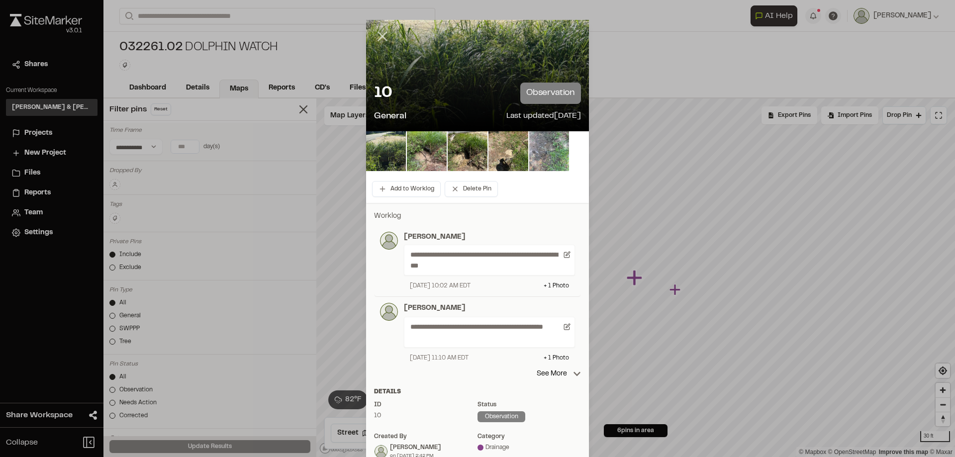
click at [379, 36] on line at bounding box center [383, 36] width 8 height 8
